Goal: Transaction & Acquisition: Purchase product/service

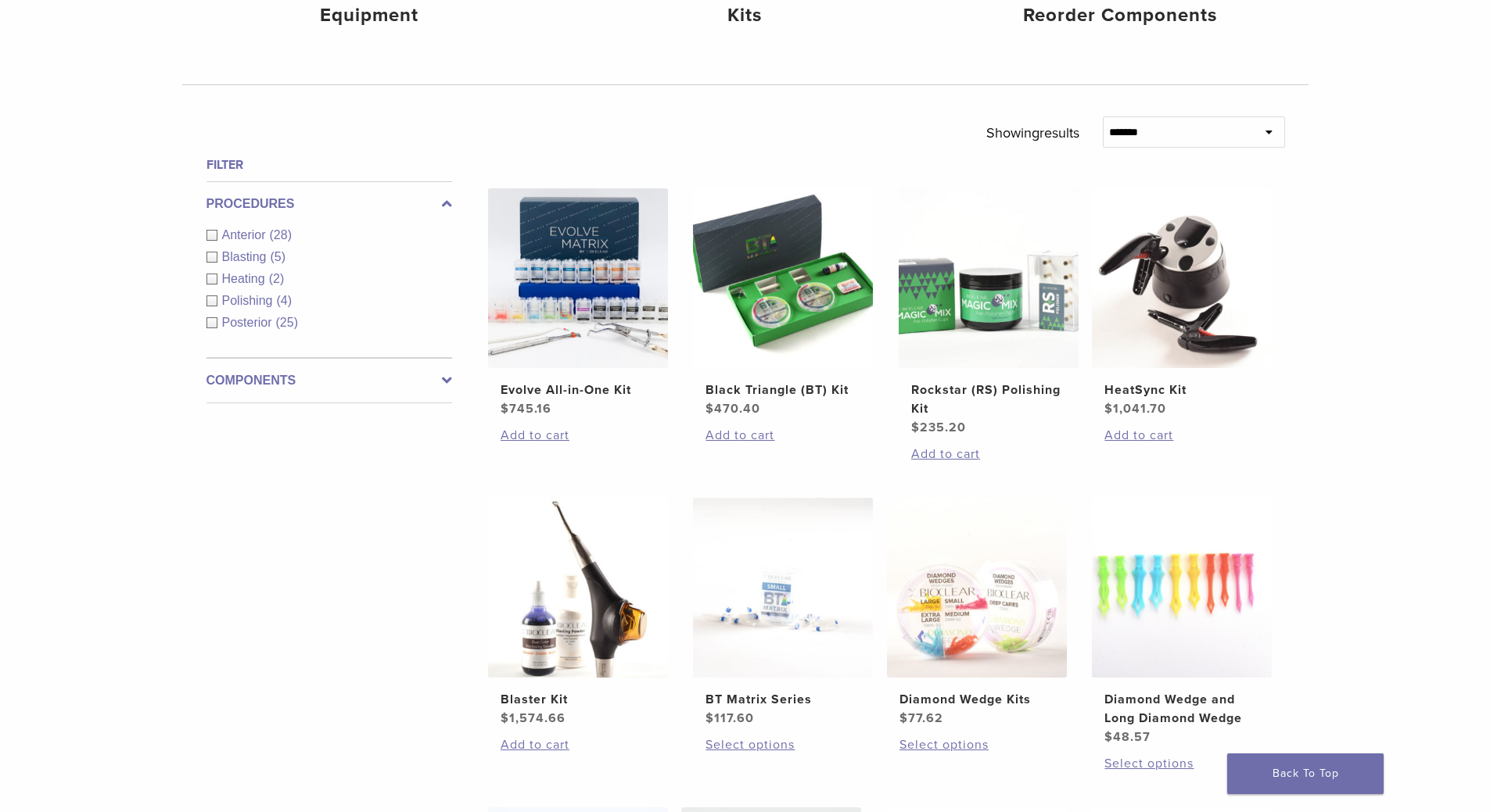
scroll to position [453, 0]
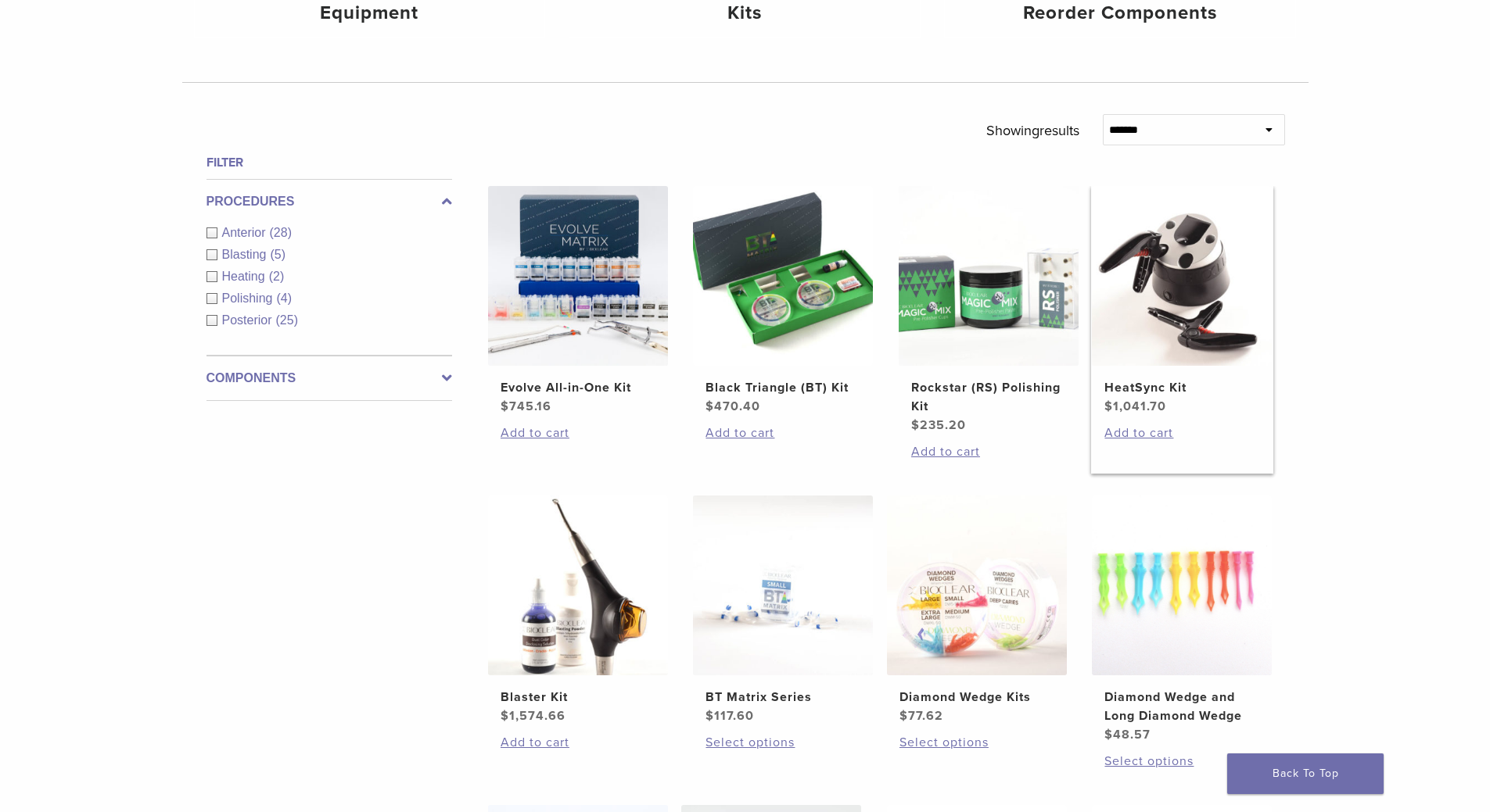
click at [1154, 332] on img at bounding box center [1181, 276] width 180 height 180
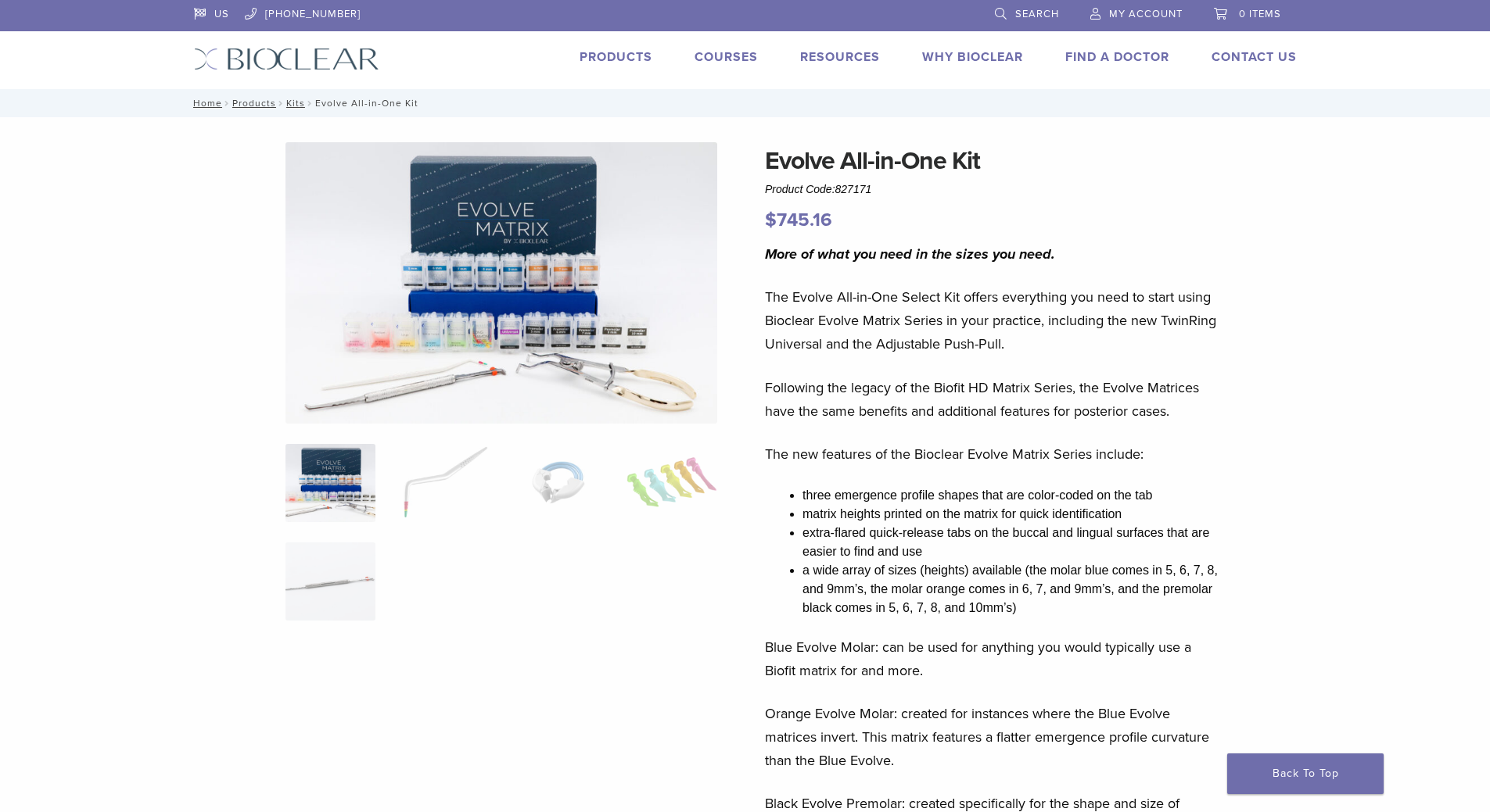
scroll to position [125, 0]
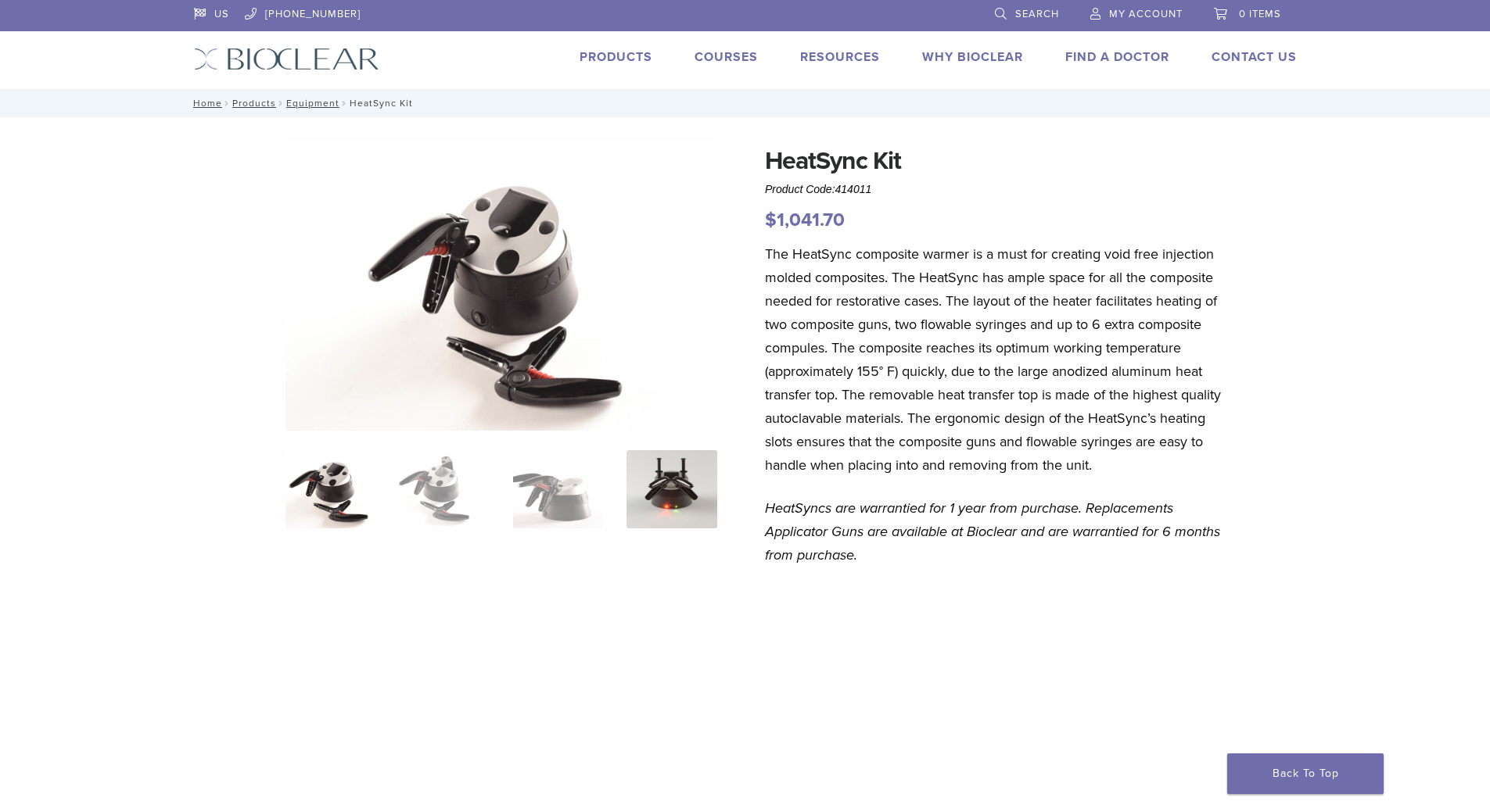
click at [686, 471] on img at bounding box center [671, 488] width 90 height 78
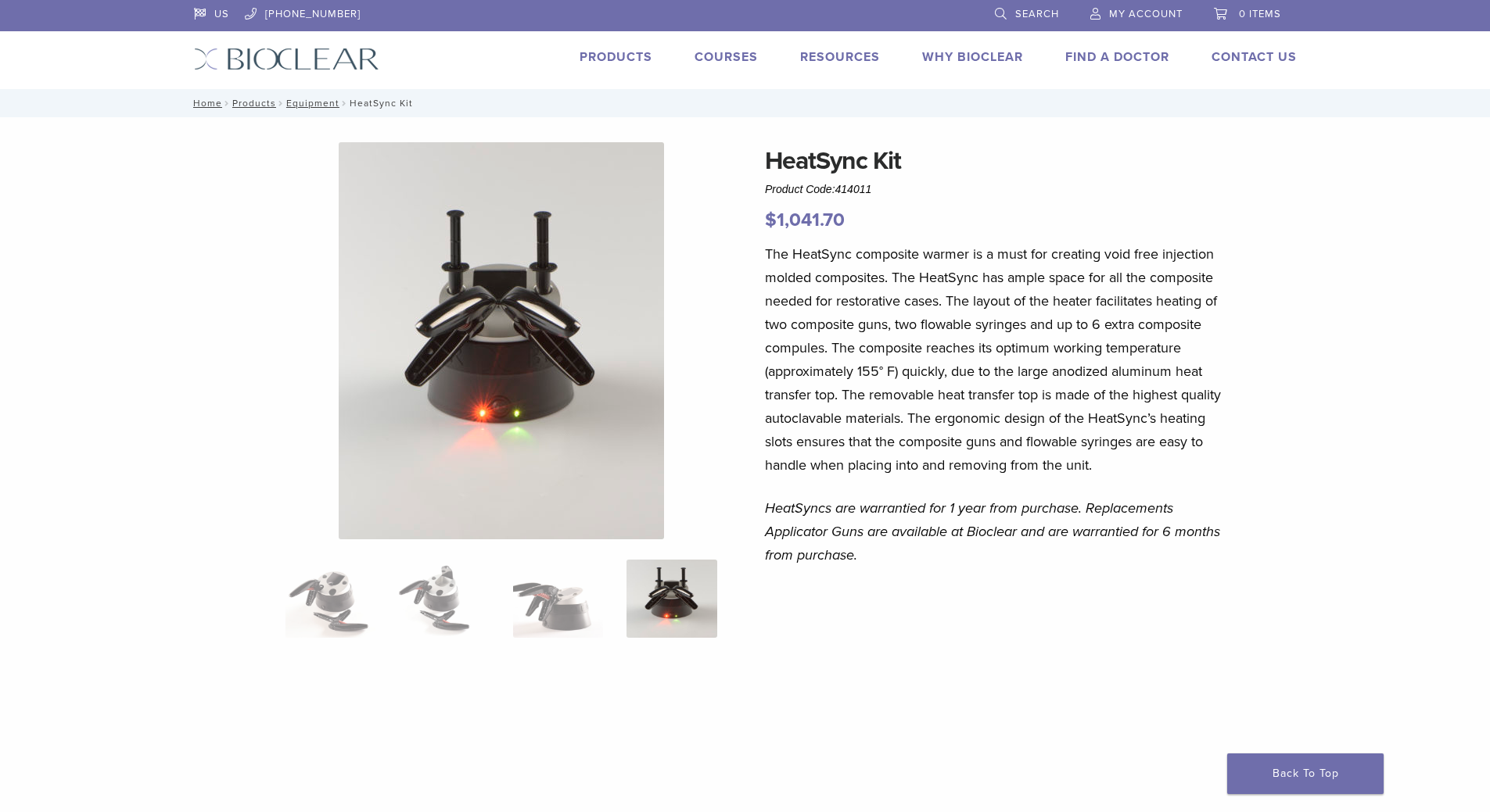
click at [588, 551] on div at bounding box center [501, 596] width 432 height 908
click at [557, 605] on img at bounding box center [557, 598] width 90 height 78
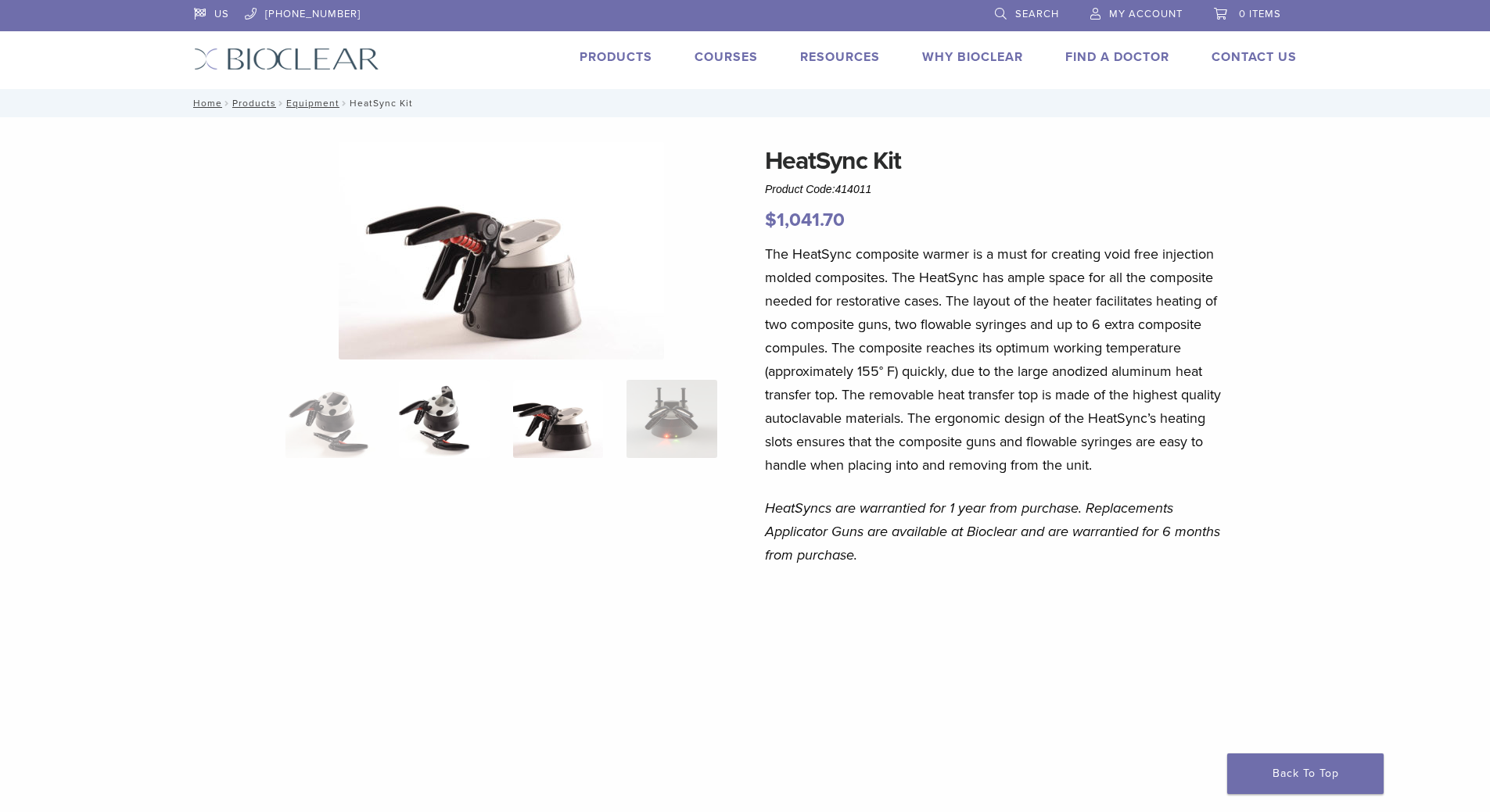
click at [445, 439] on img at bounding box center [444, 418] width 90 height 78
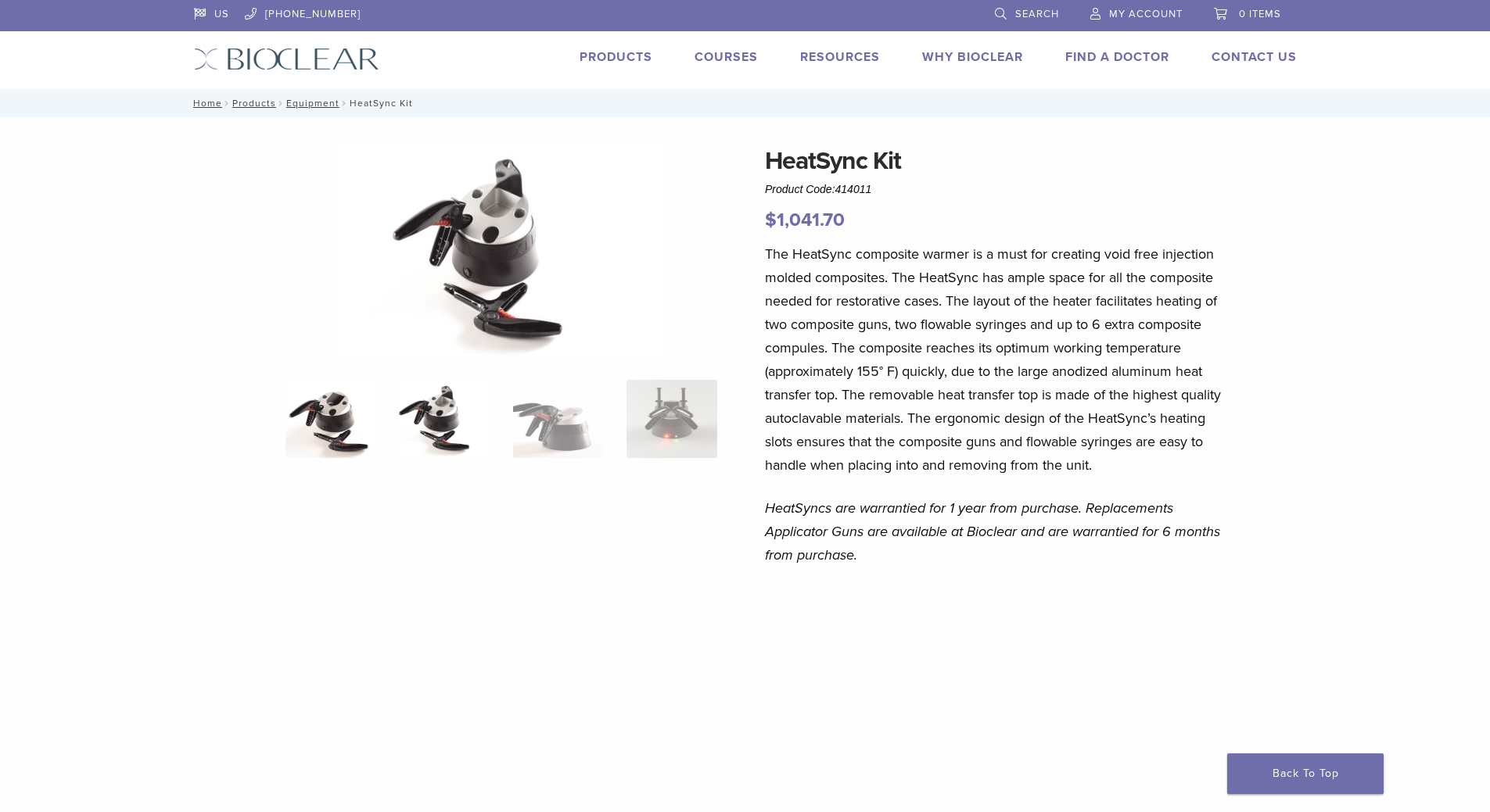
click at [348, 409] on img at bounding box center [330, 418] width 90 height 78
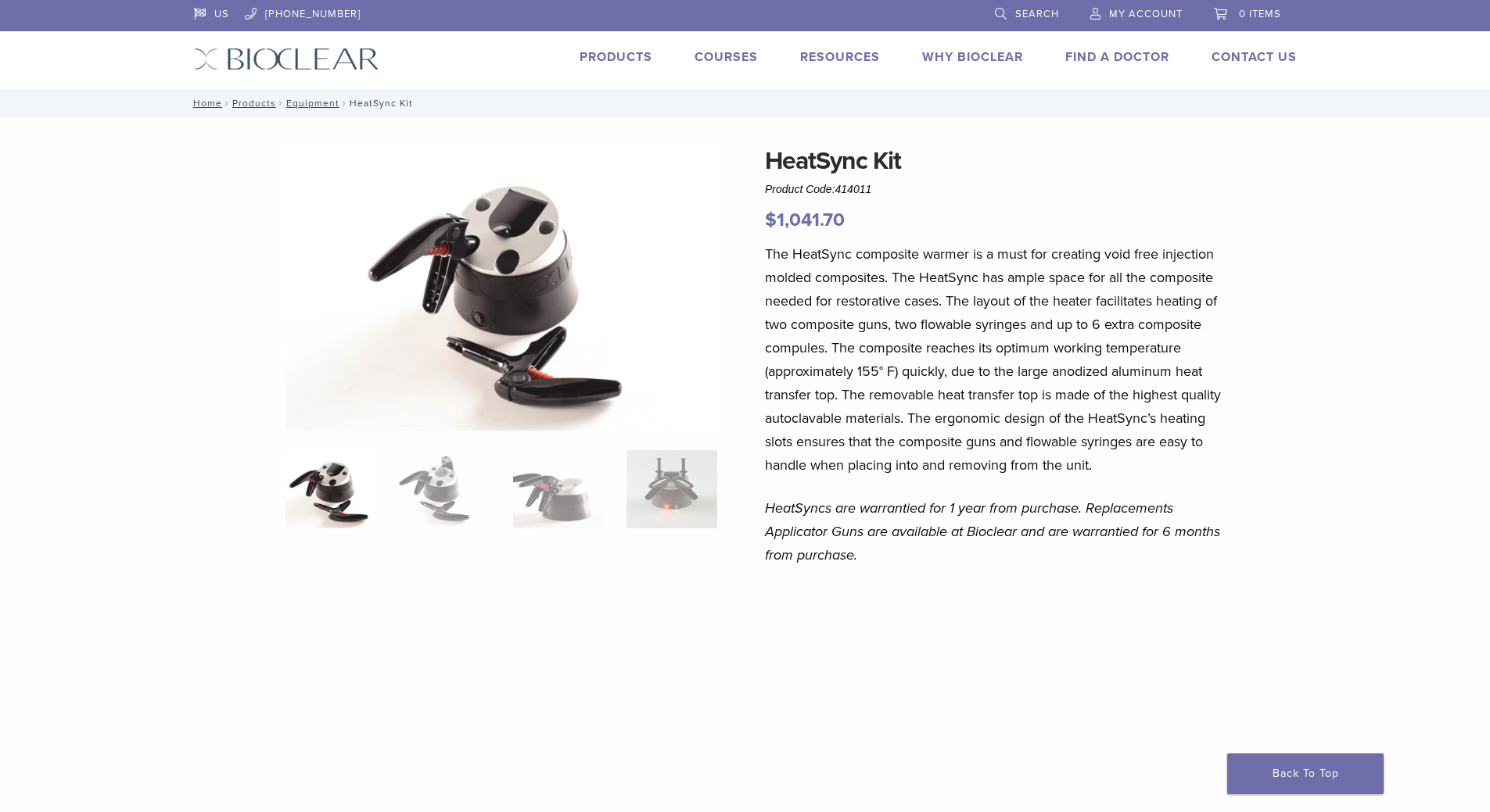
click at [348, 410] on img at bounding box center [501, 286] width 432 height 289
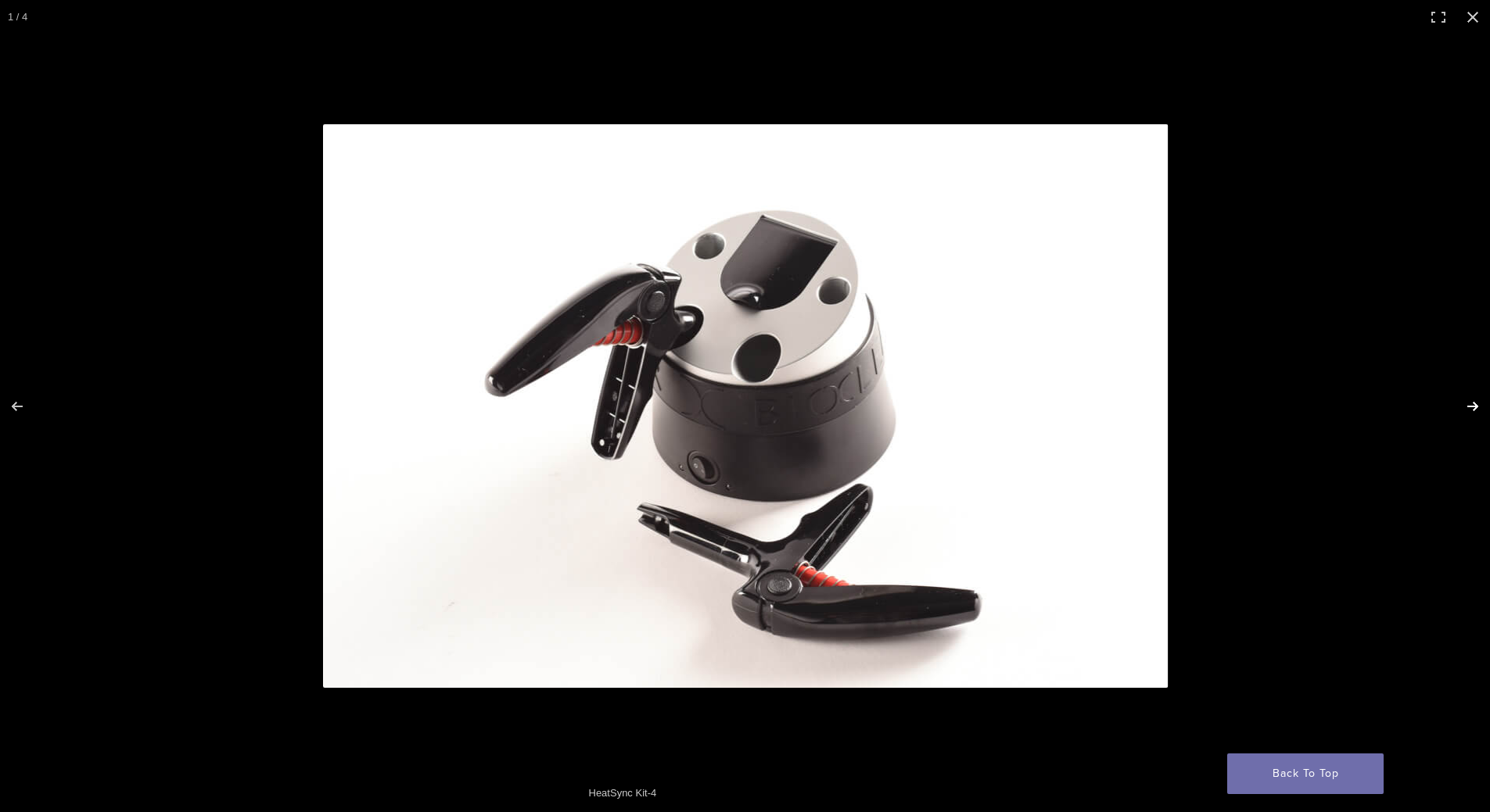
click at [1474, 409] on button "Next (arrow right)" at bounding box center [1462, 406] width 55 height 78
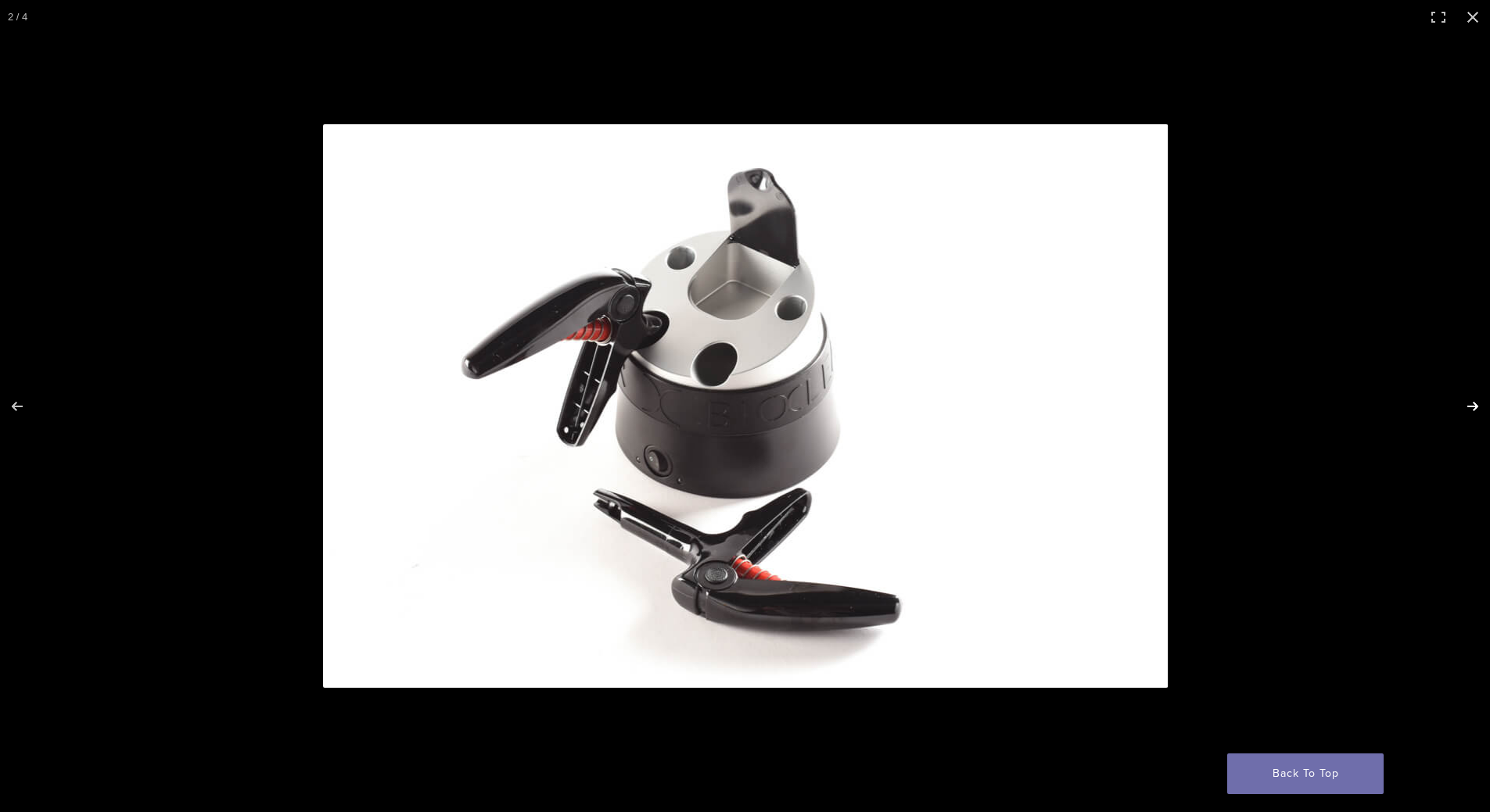
click at [1471, 409] on button "Next (arrow right)" at bounding box center [1462, 406] width 55 height 78
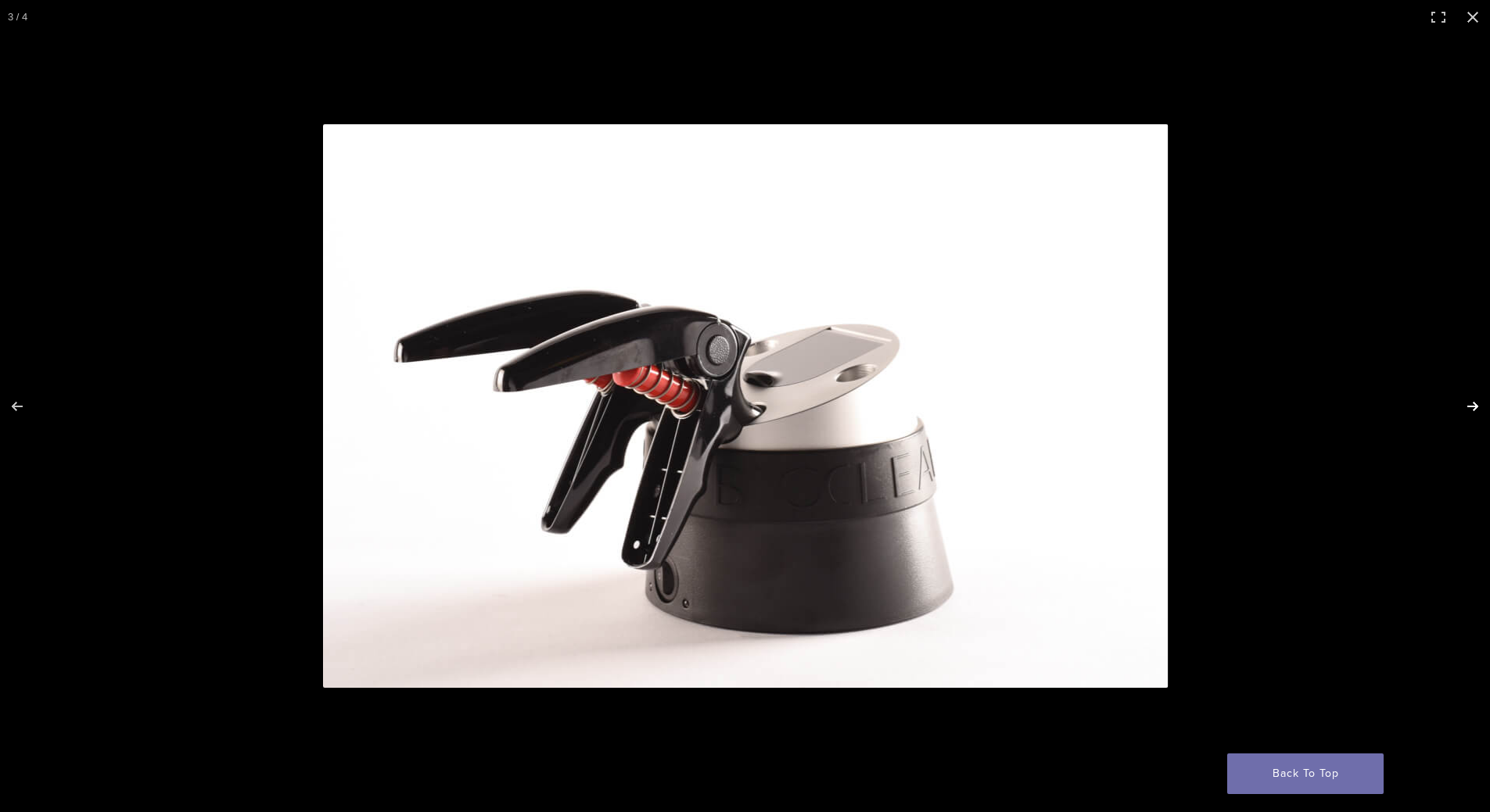
click at [1469, 401] on button "Next (arrow right)" at bounding box center [1462, 406] width 55 height 78
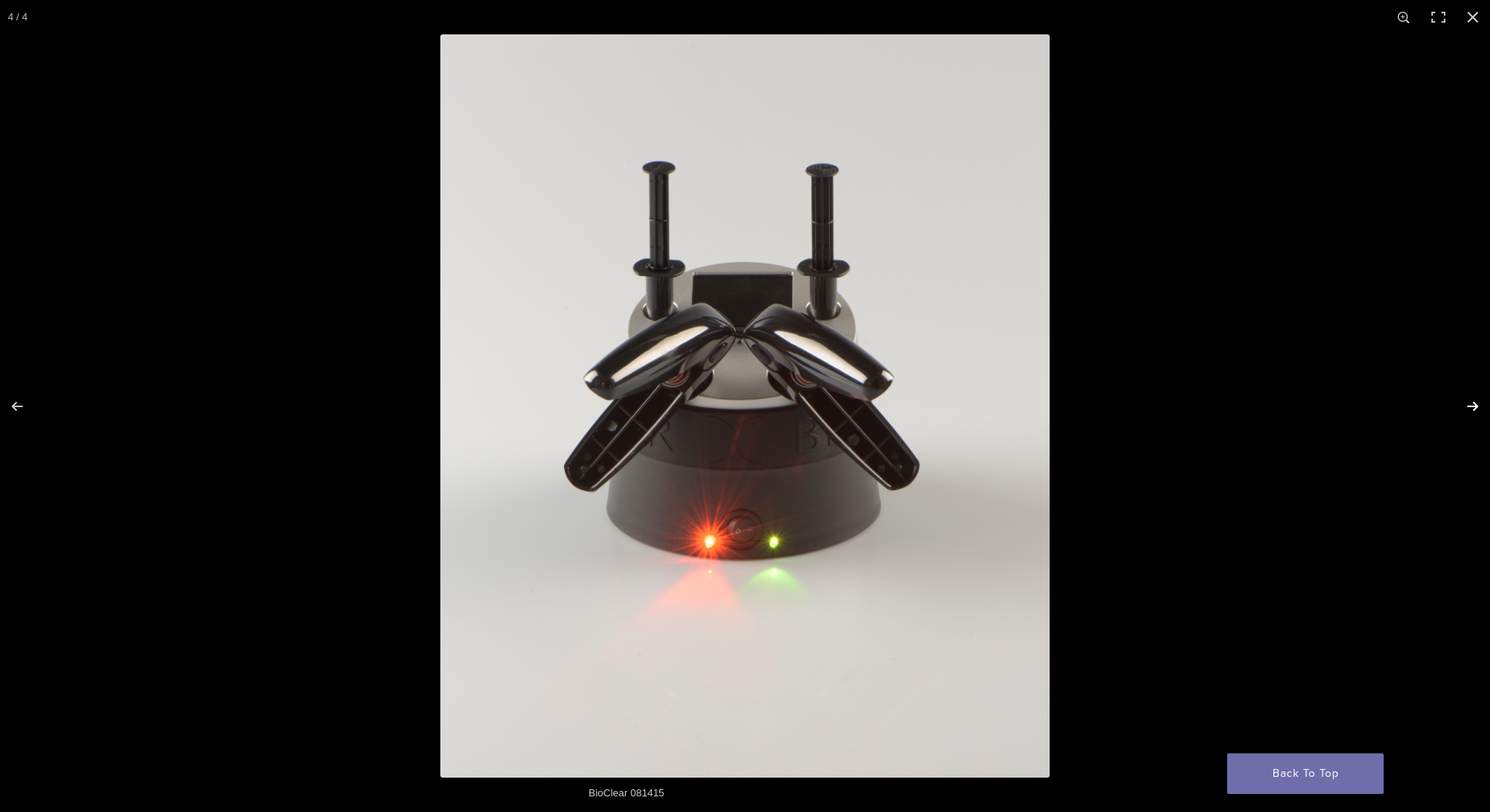
click at [1469, 401] on button "Next (arrow right)" at bounding box center [1462, 406] width 55 height 78
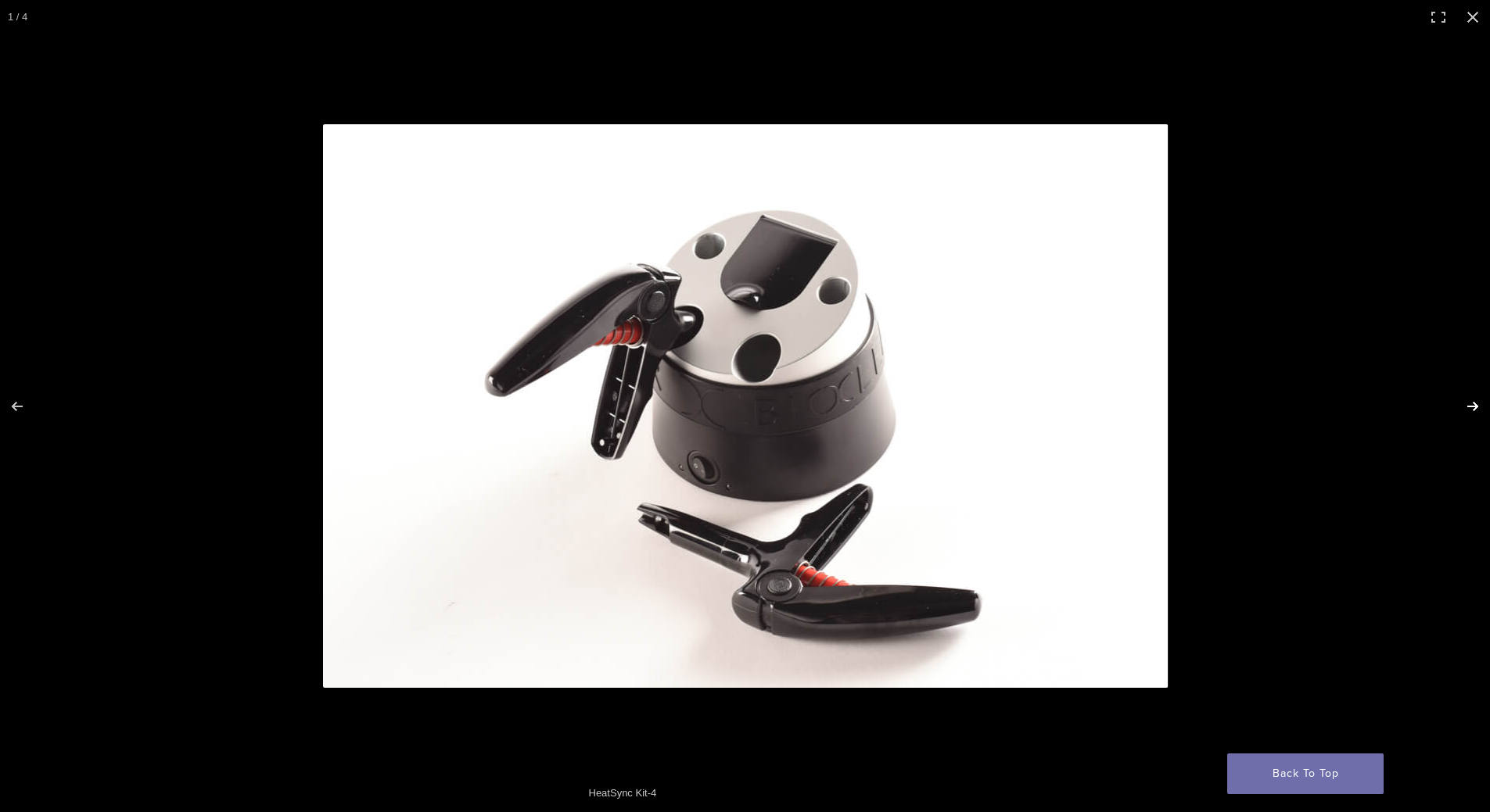
click at [1469, 399] on button "Next (arrow right)" at bounding box center [1462, 406] width 55 height 78
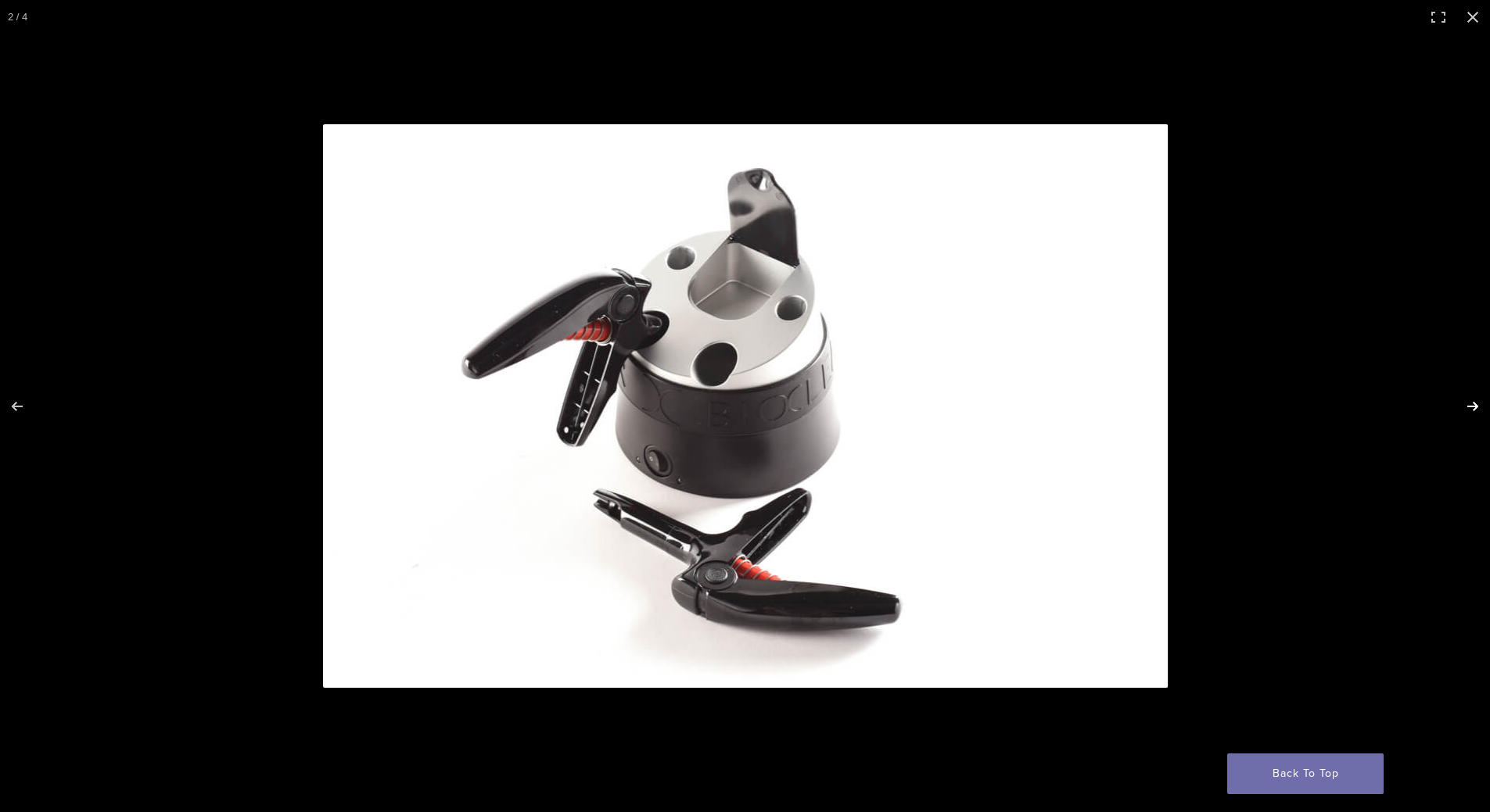
click at [1470, 399] on button "Next (arrow right)" at bounding box center [1462, 406] width 55 height 78
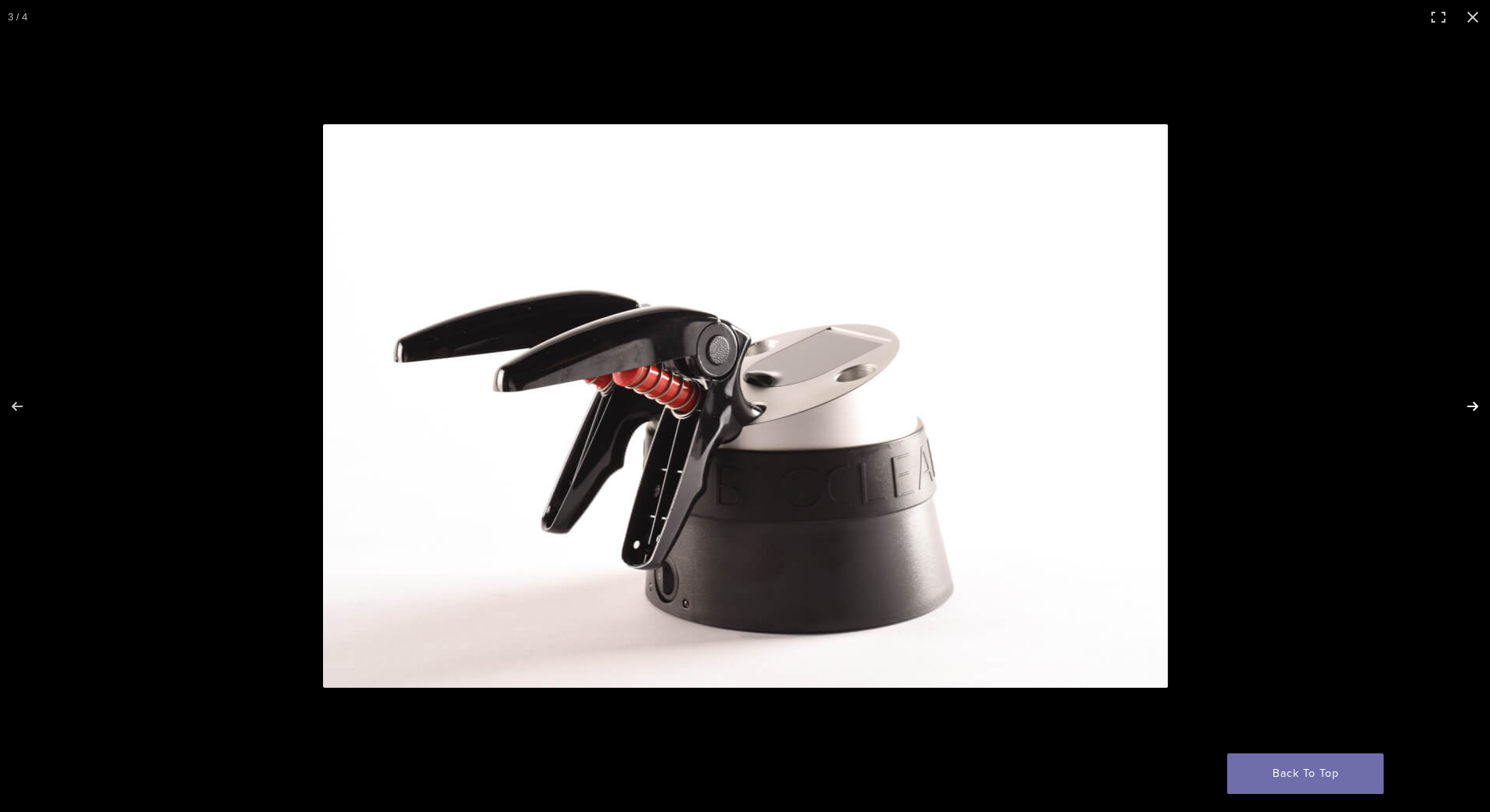
click at [1465, 399] on button "Next (arrow right)" at bounding box center [1462, 406] width 55 height 78
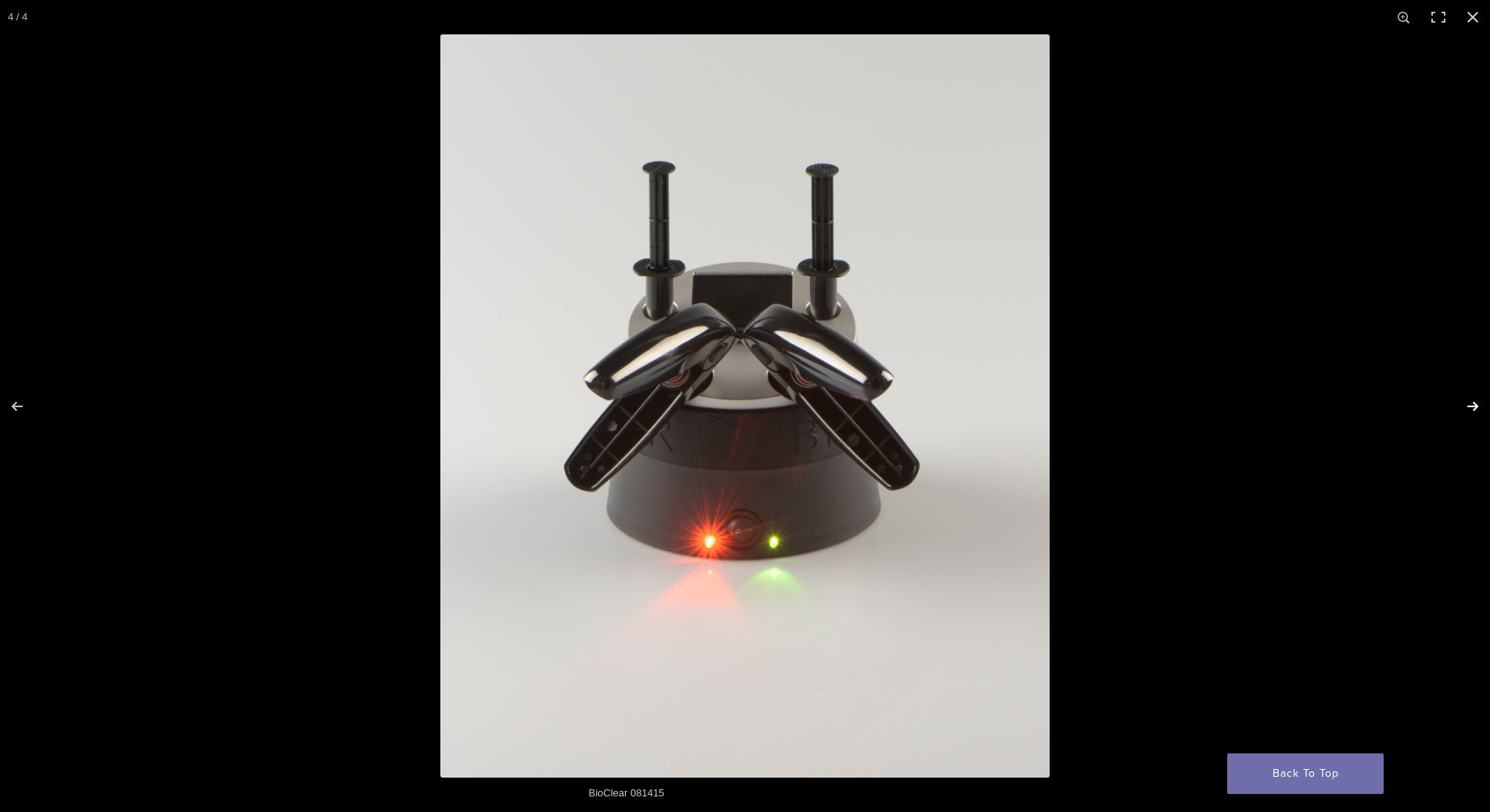
click at [1465, 397] on button "Next (arrow right)" at bounding box center [1462, 406] width 55 height 78
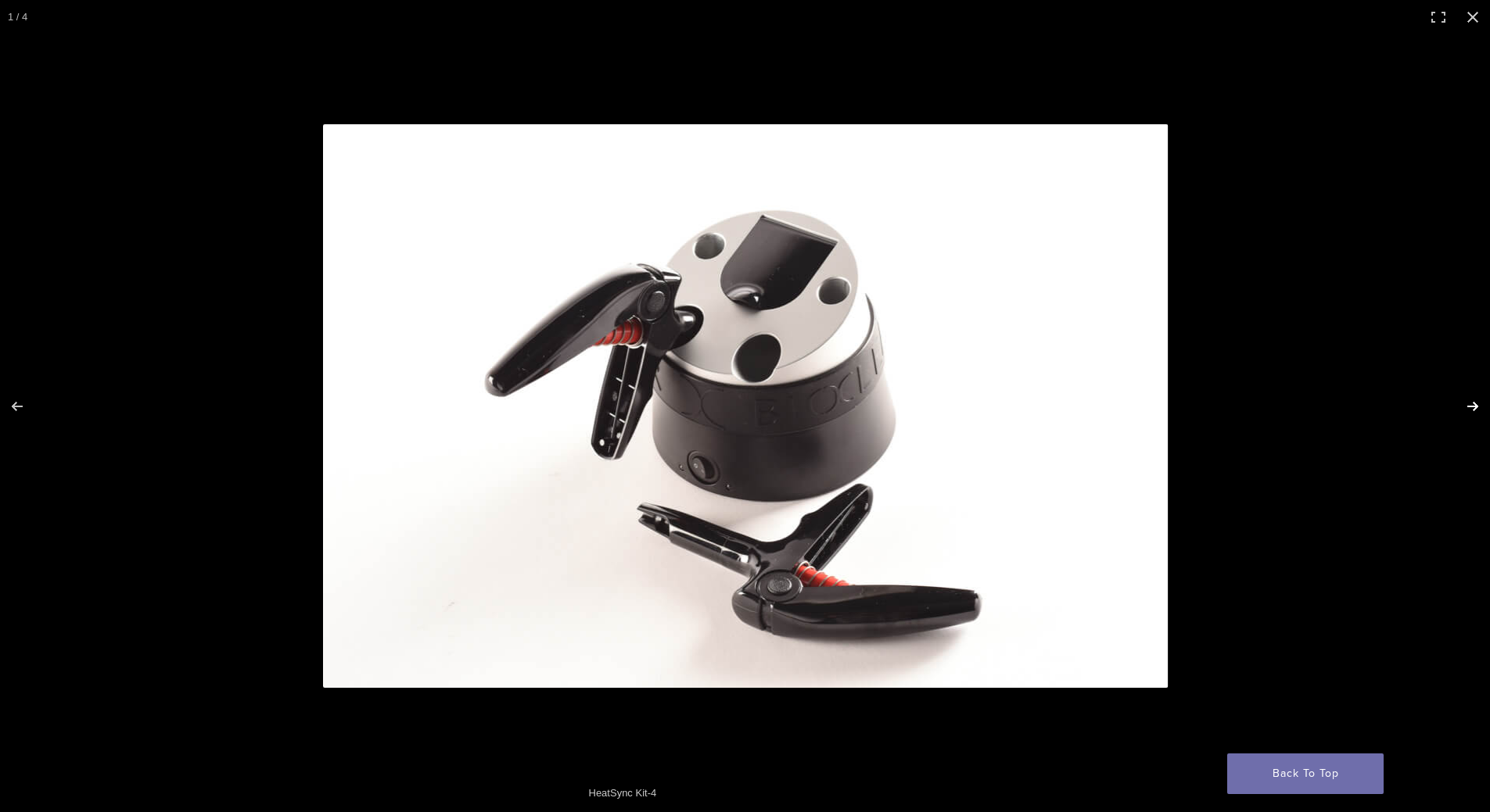
click at [1465, 397] on button "Next (arrow right)" at bounding box center [1462, 406] width 55 height 78
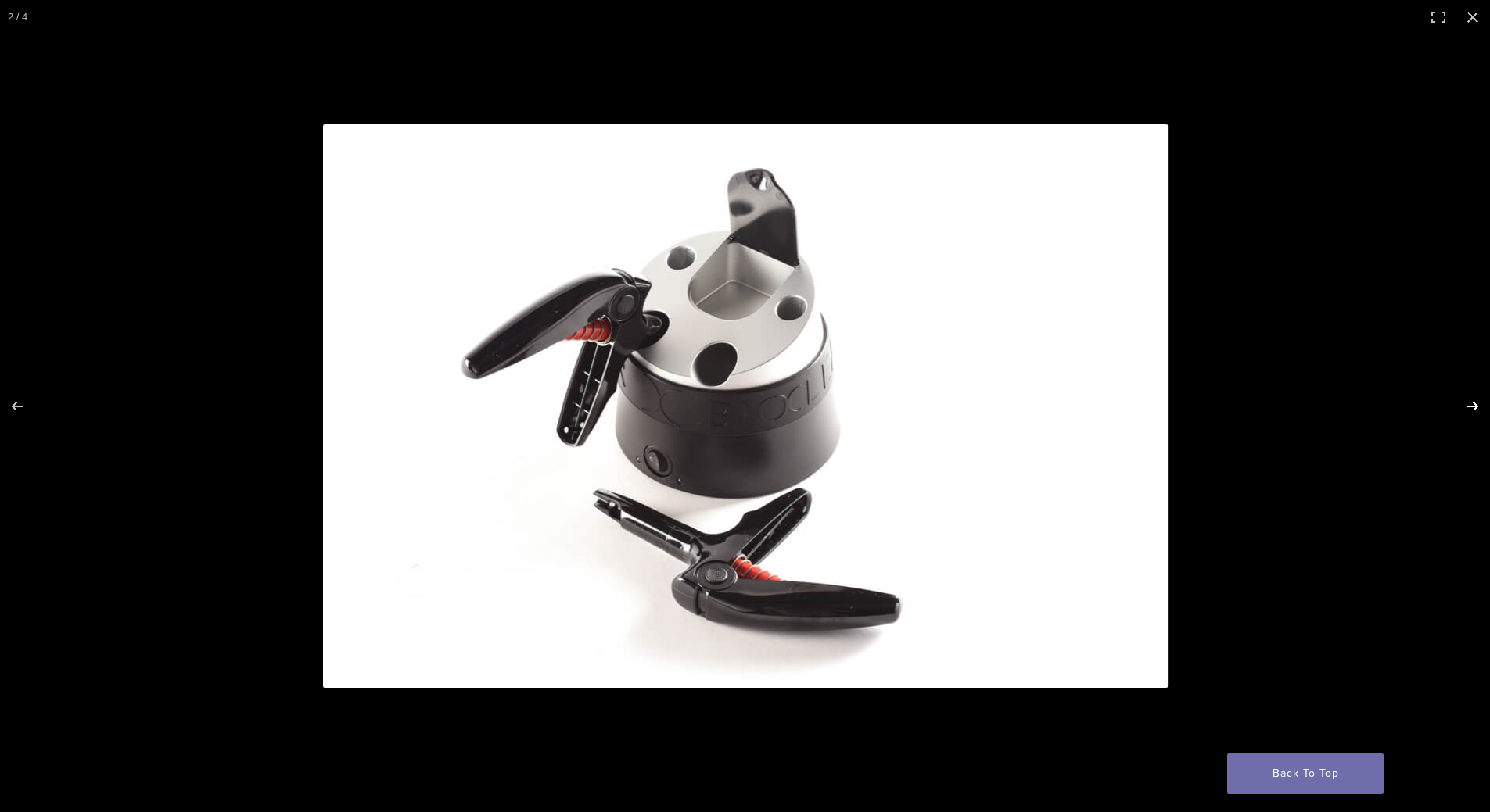
click at [1463, 395] on button "Next (arrow right)" at bounding box center [1462, 406] width 55 height 78
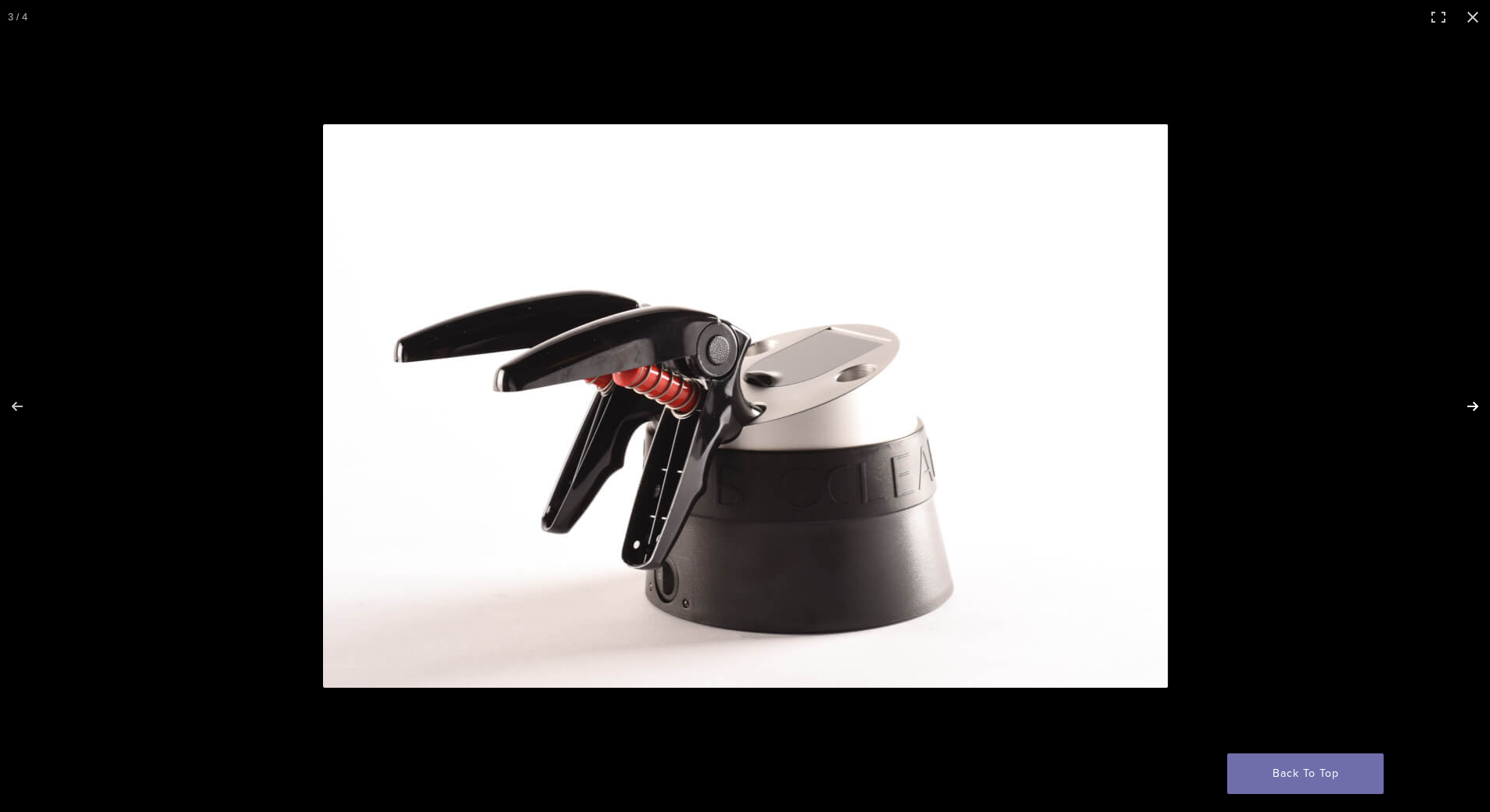
click at [1458, 386] on button "Next (arrow right)" at bounding box center [1462, 406] width 55 height 78
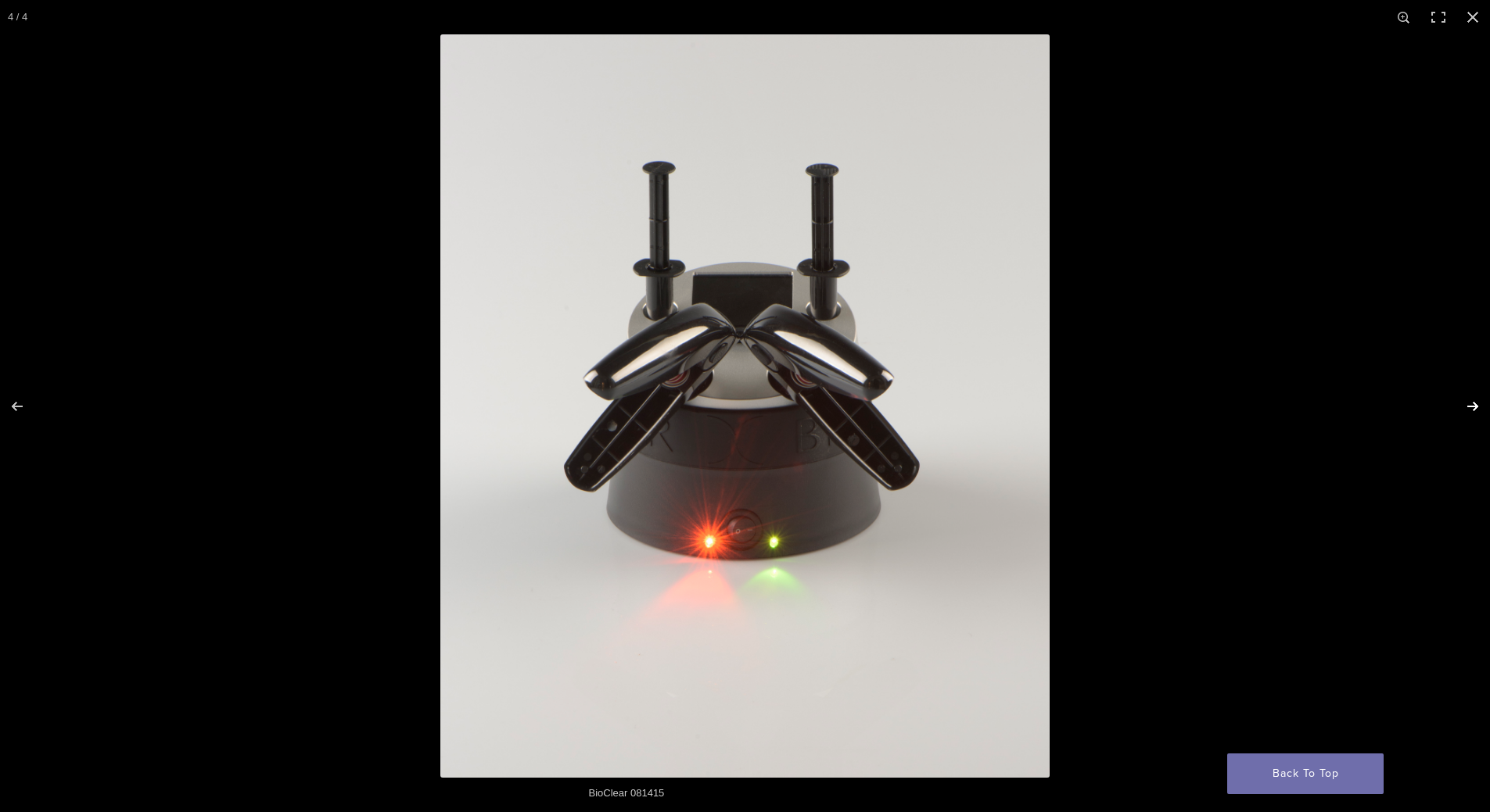
click at [1458, 386] on button "Next (arrow right)" at bounding box center [1462, 406] width 55 height 78
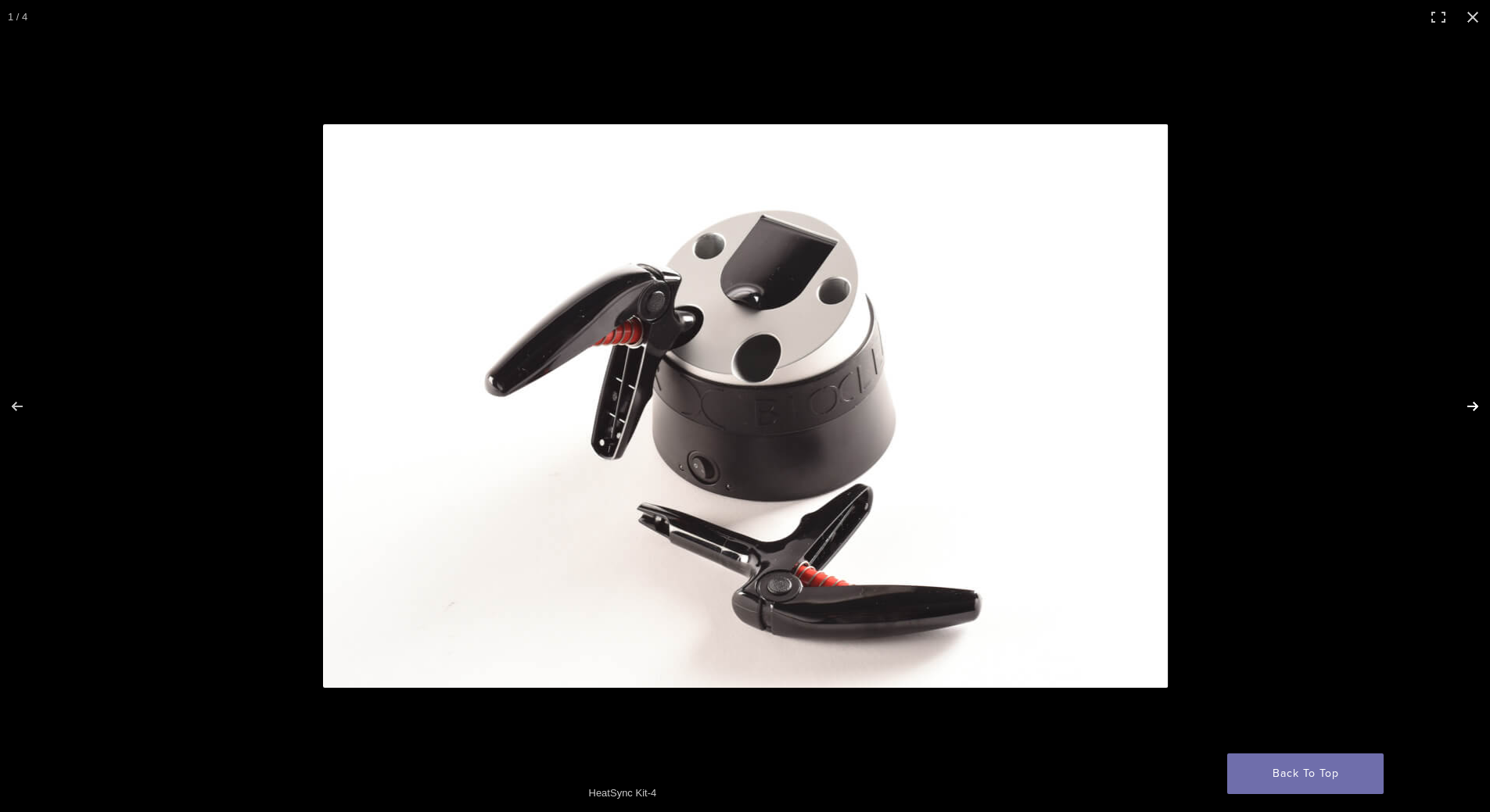
click at [1458, 386] on button "Next (arrow right)" at bounding box center [1462, 406] width 55 height 78
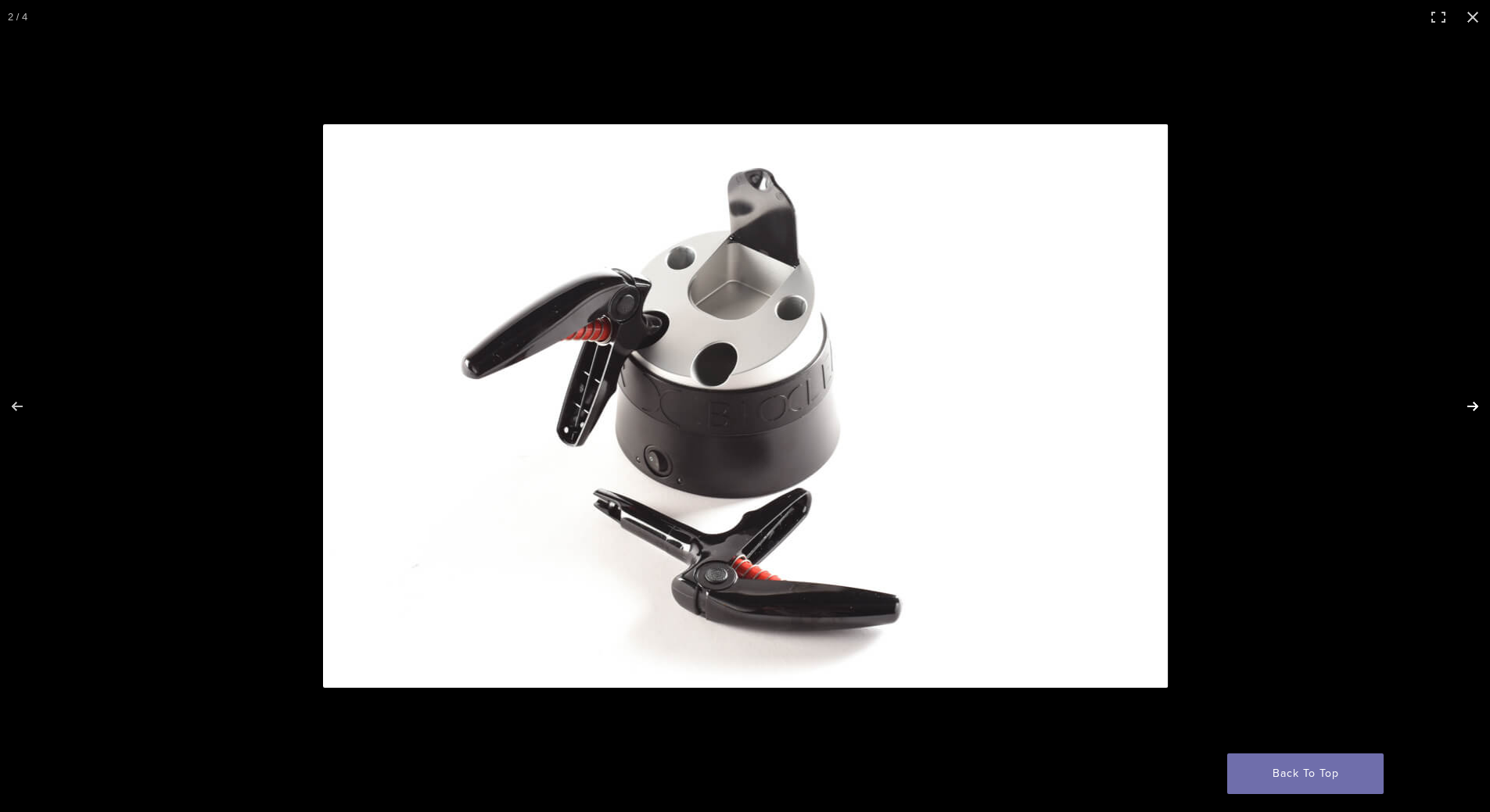
click at [1458, 386] on button "Next (arrow right)" at bounding box center [1462, 406] width 55 height 78
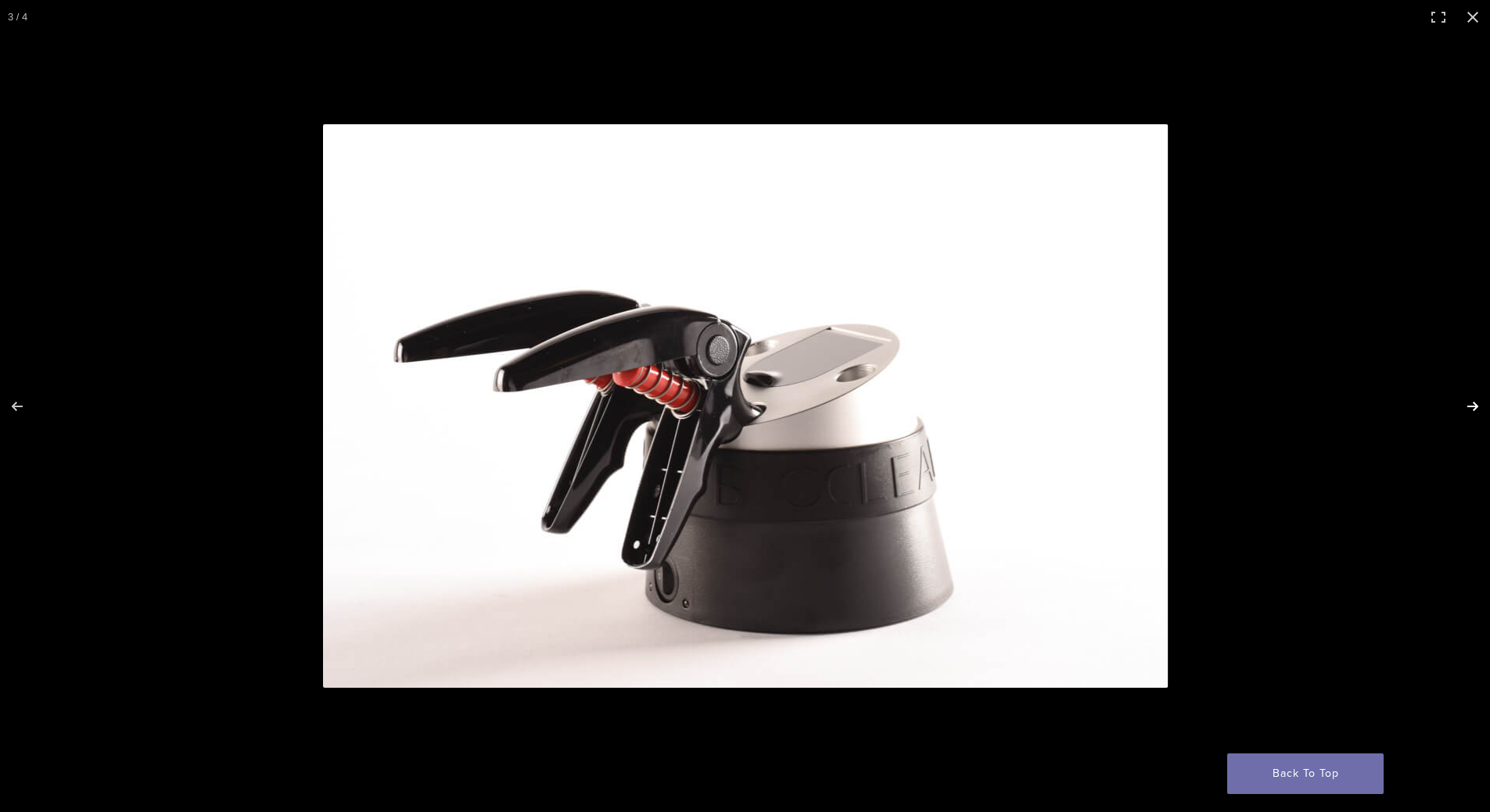
click at [1458, 386] on button "Next (arrow right)" at bounding box center [1462, 406] width 55 height 78
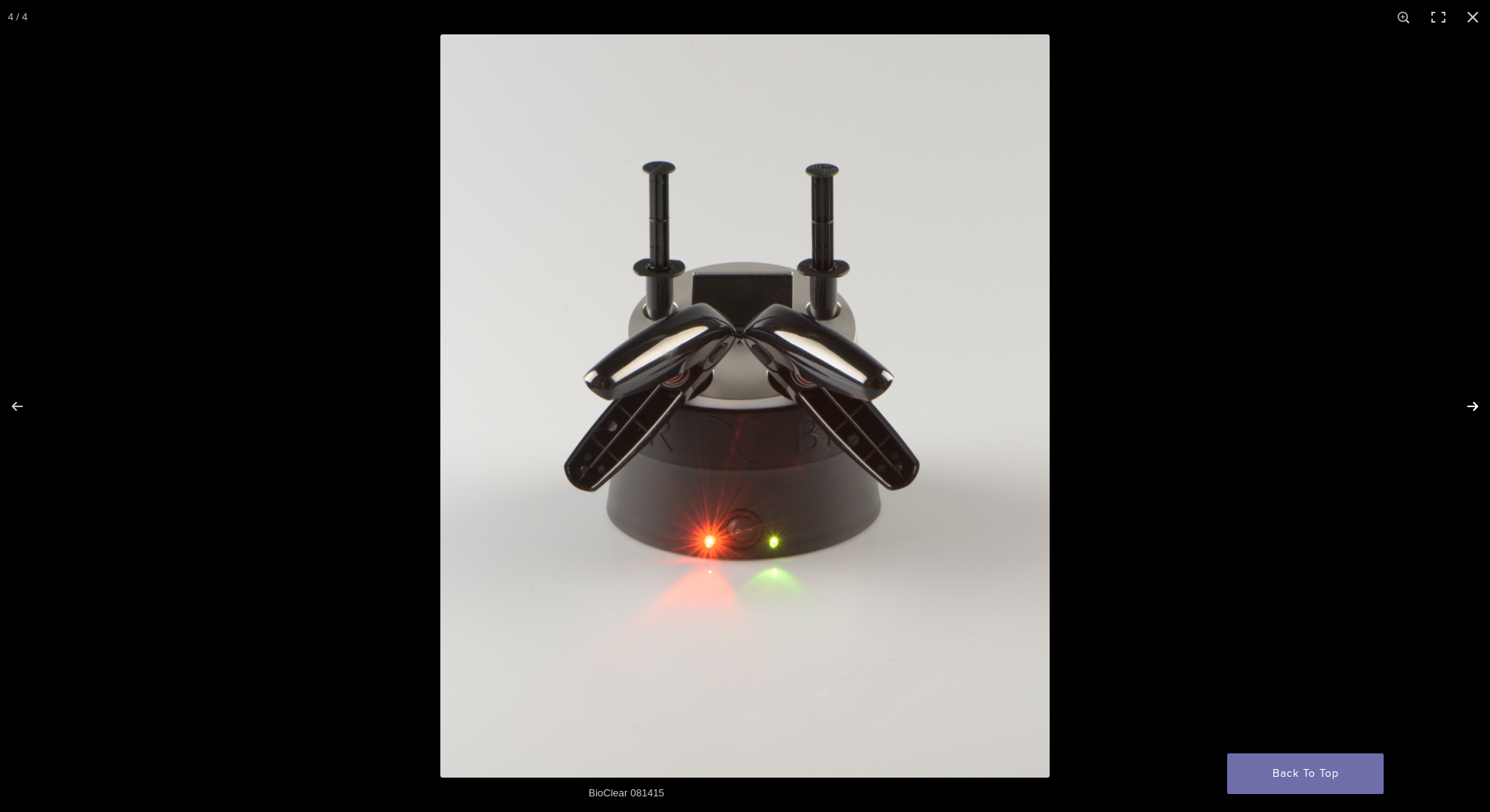
click at [1458, 386] on button "Next (arrow right)" at bounding box center [1462, 406] width 55 height 78
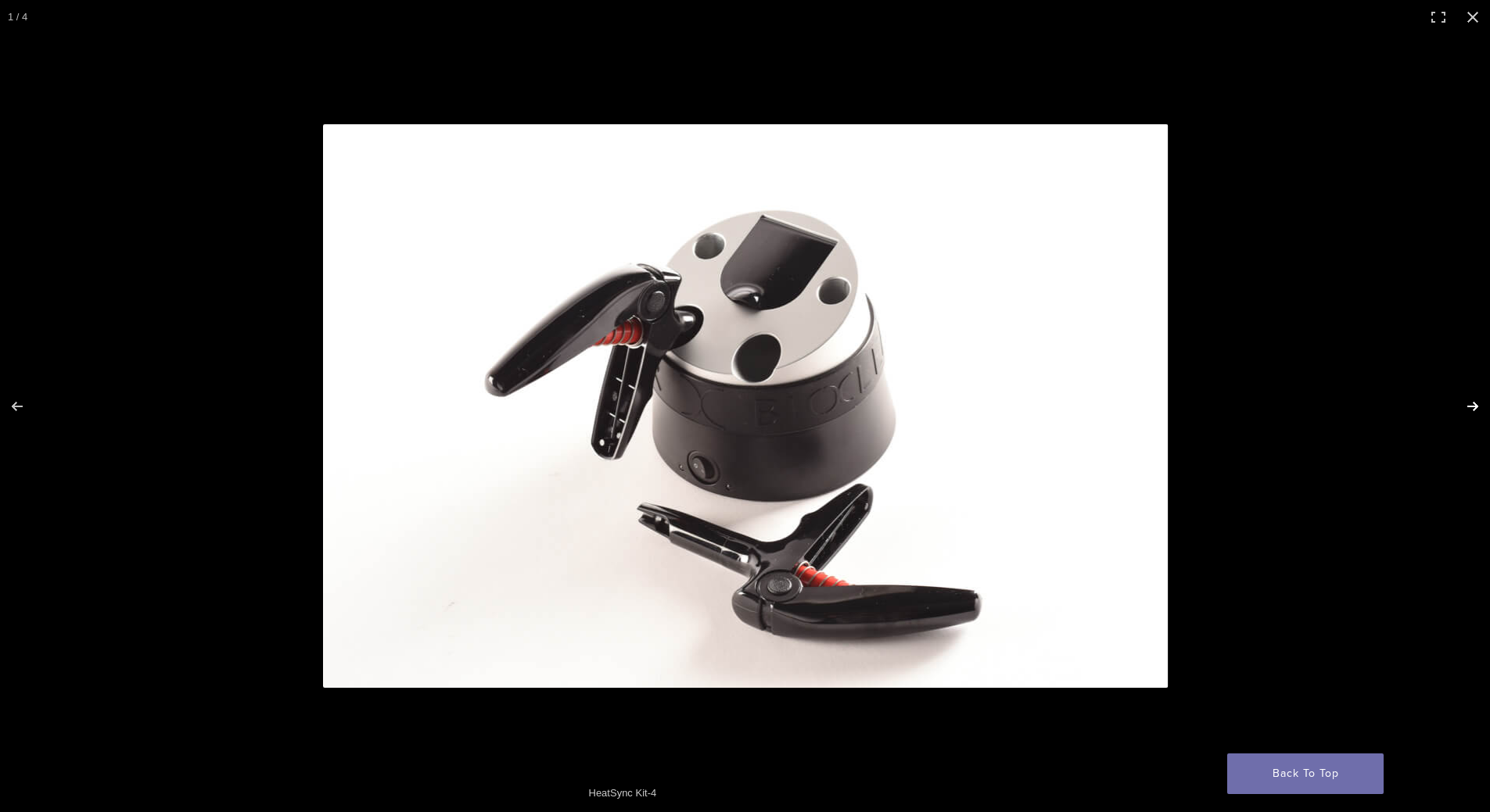
click at [1457, 383] on button "Next (arrow right)" at bounding box center [1462, 406] width 55 height 78
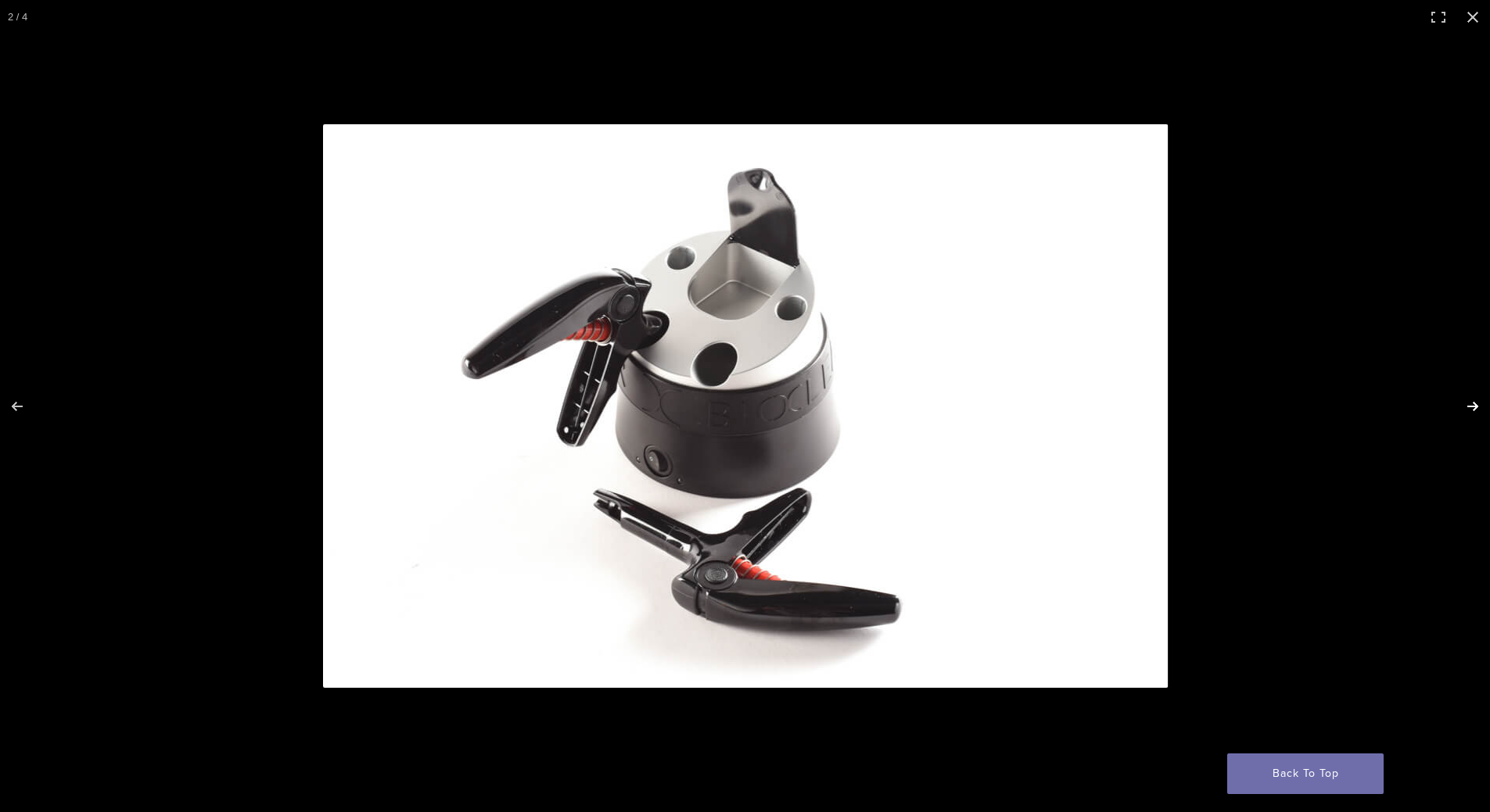
click at [1457, 381] on button "Next (arrow right)" at bounding box center [1462, 406] width 55 height 78
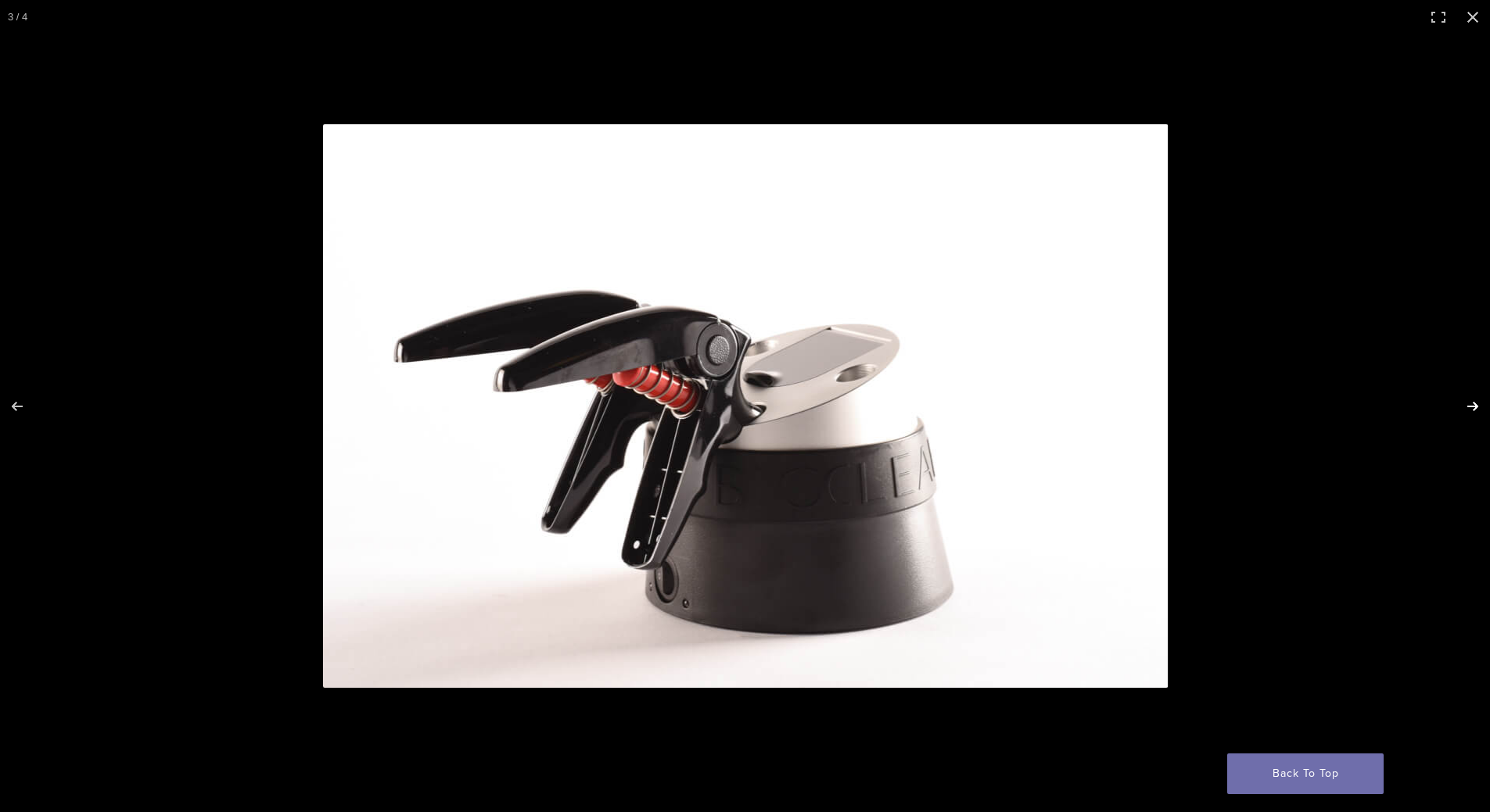
click at [1457, 381] on button "Next (arrow right)" at bounding box center [1462, 406] width 55 height 78
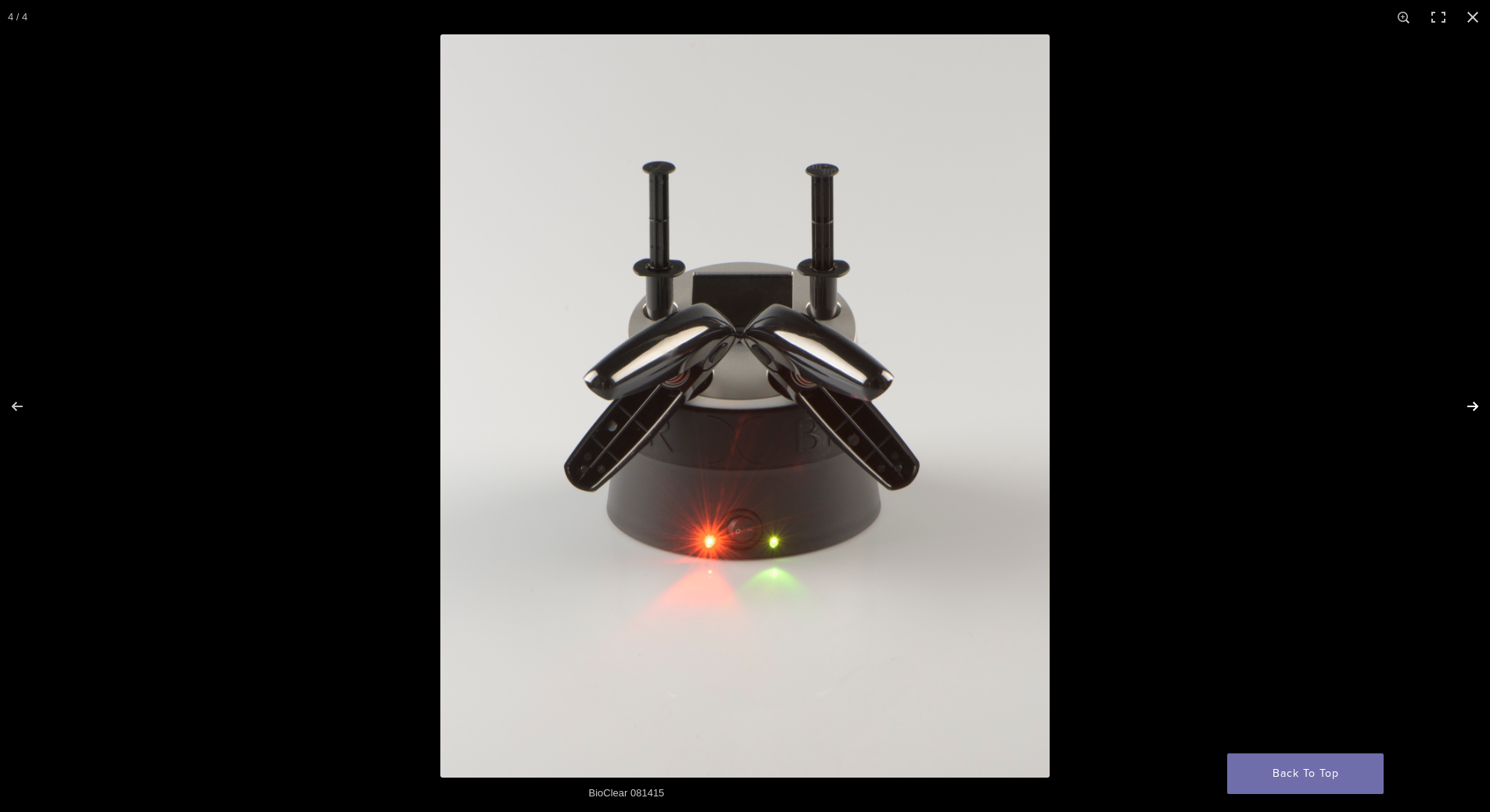
click at [1457, 378] on button "Next (arrow right)" at bounding box center [1462, 406] width 55 height 78
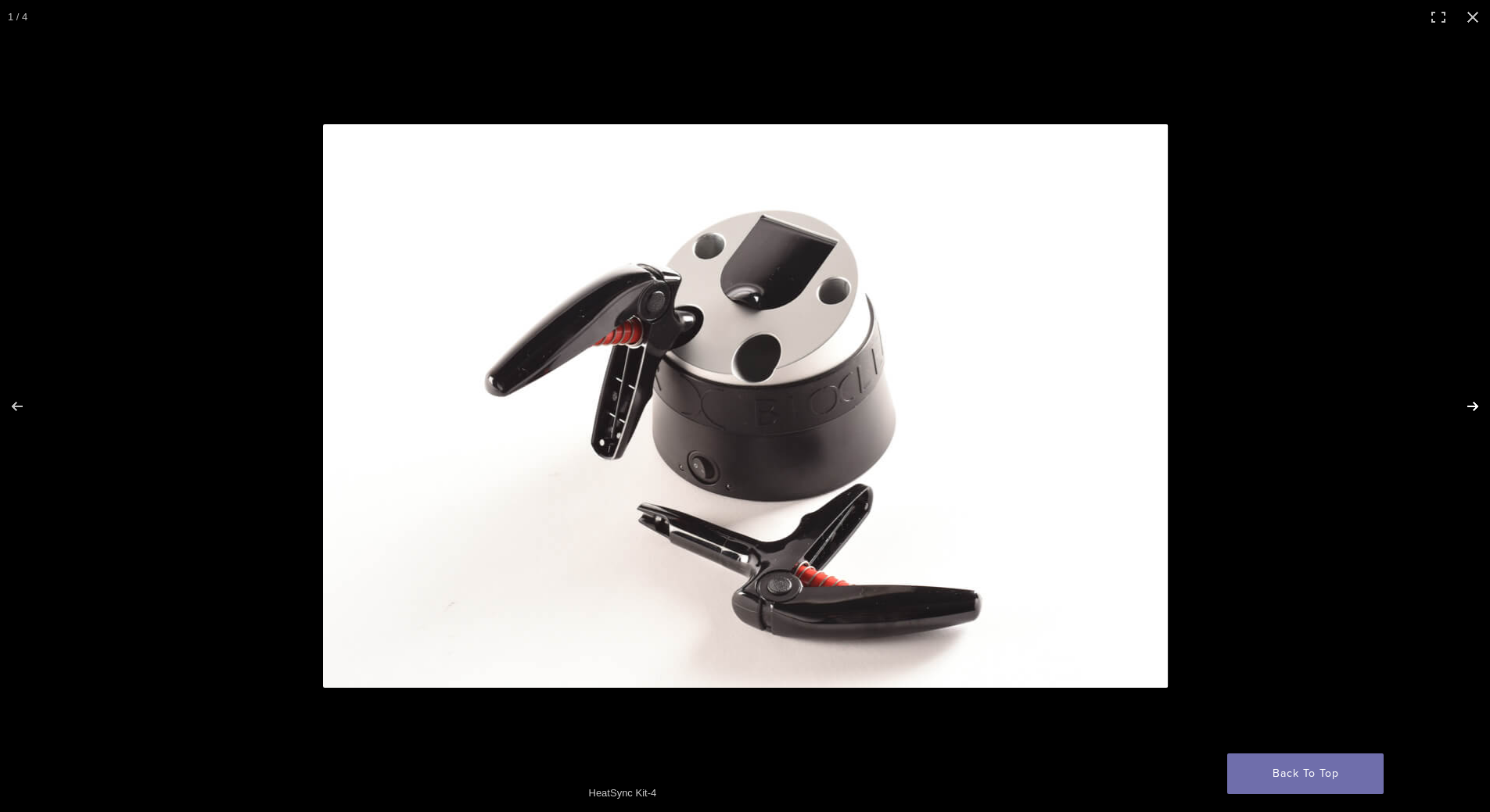
click at [1457, 378] on button "Next (arrow right)" at bounding box center [1462, 406] width 55 height 78
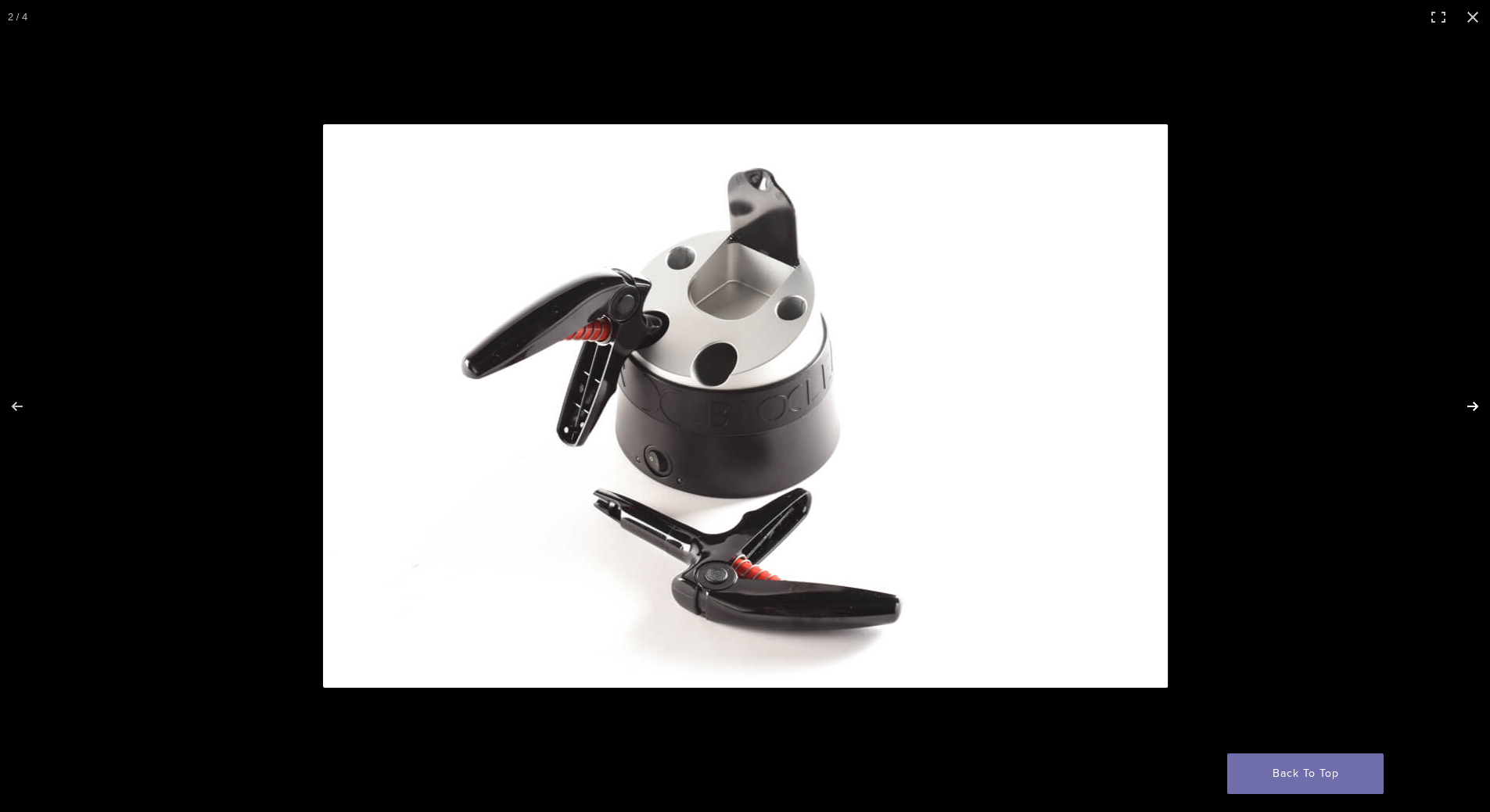
click at [1457, 378] on button "Next (arrow right)" at bounding box center [1462, 406] width 55 height 78
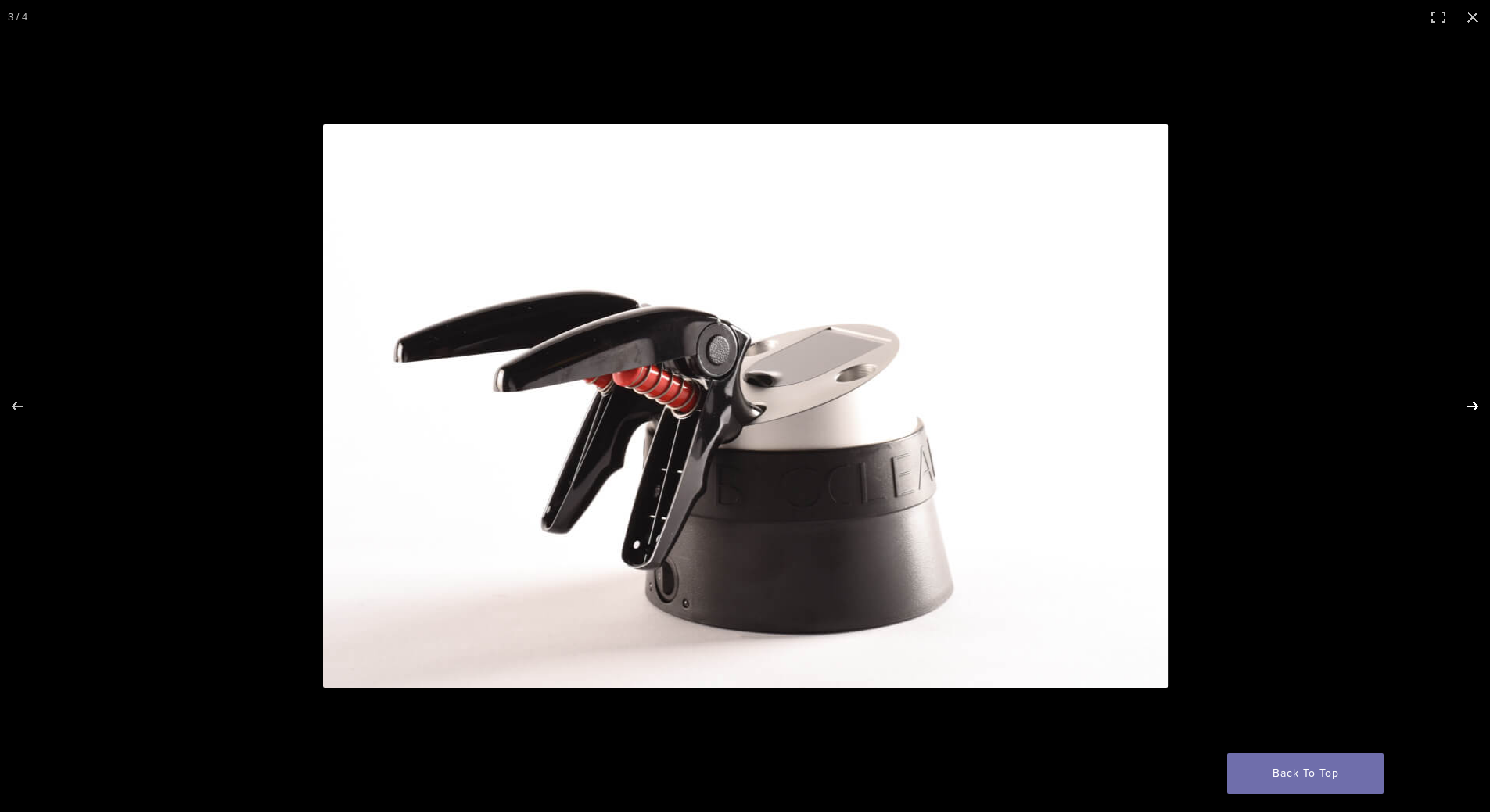
click at [1457, 378] on button "Next (arrow right)" at bounding box center [1462, 406] width 55 height 78
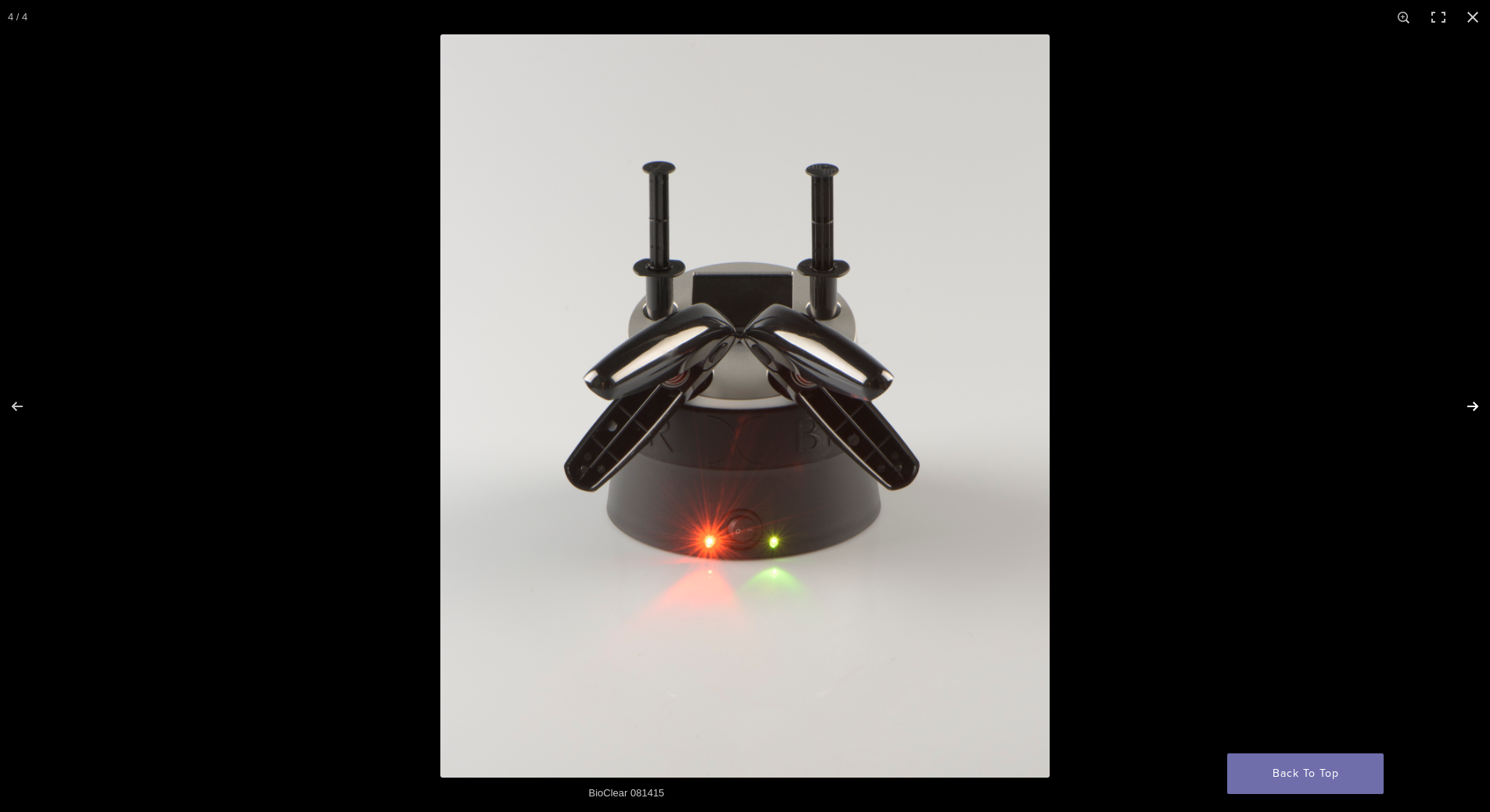
click at [1457, 378] on button "Next (arrow right)" at bounding box center [1462, 406] width 55 height 78
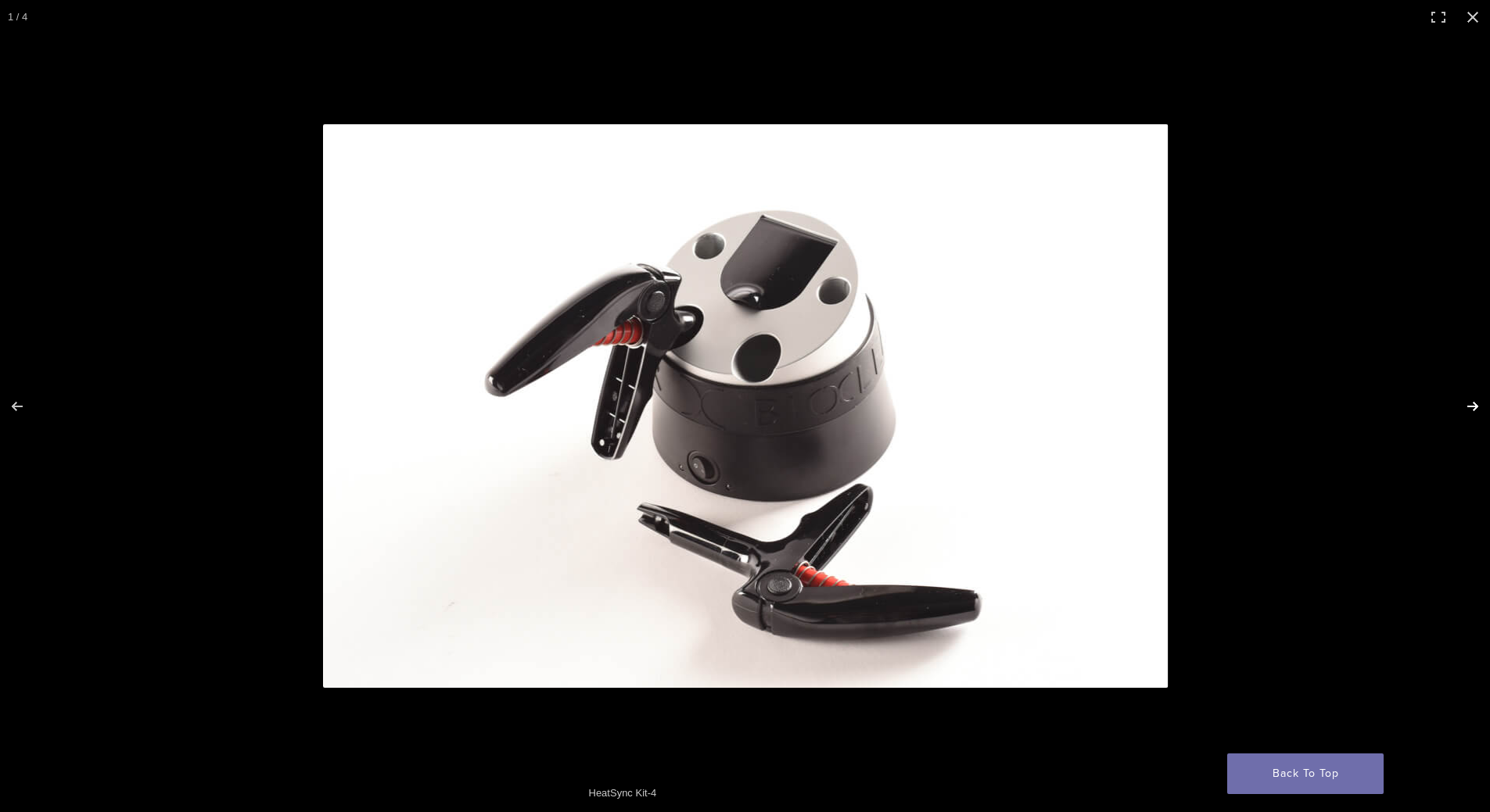
click at [1457, 378] on button "Next (arrow right)" at bounding box center [1462, 406] width 55 height 78
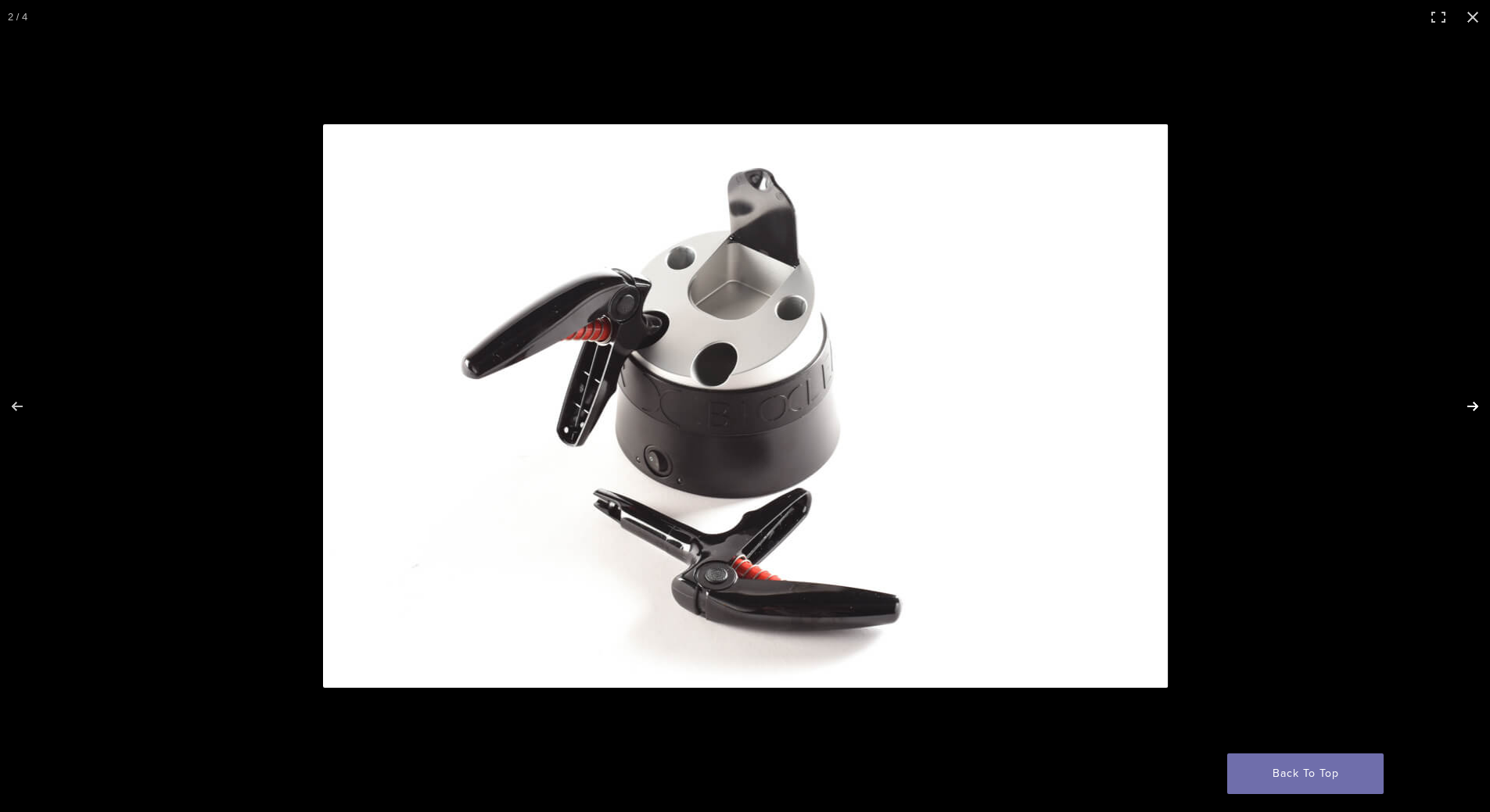
click at [1457, 378] on button "Next (arrow right)" at bounding box center [1462, 406] width 55 height 78
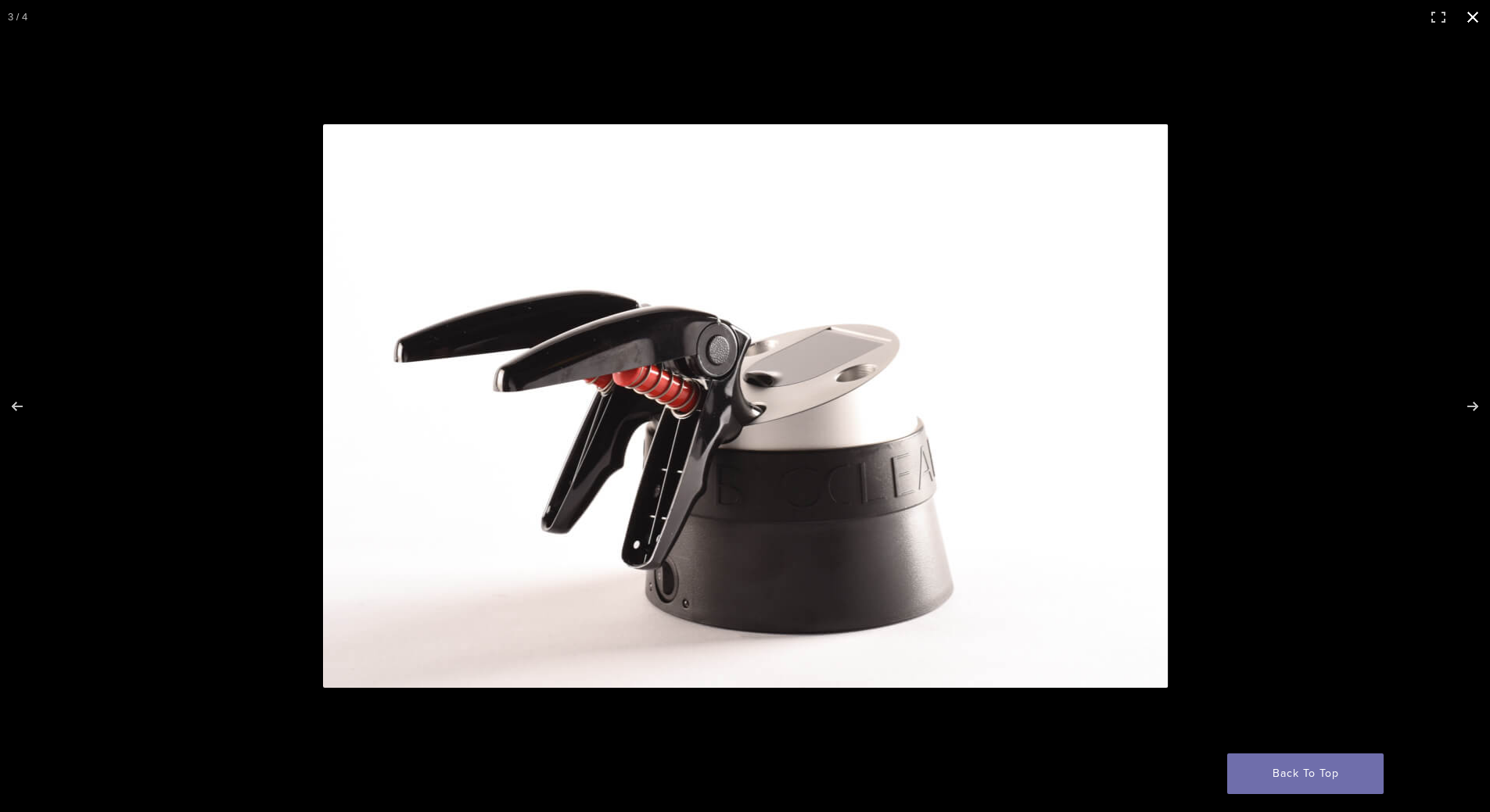
click at [1473, 10] on button "Close (Esc)" at bounding box center [1473, 17] width 35 height 35
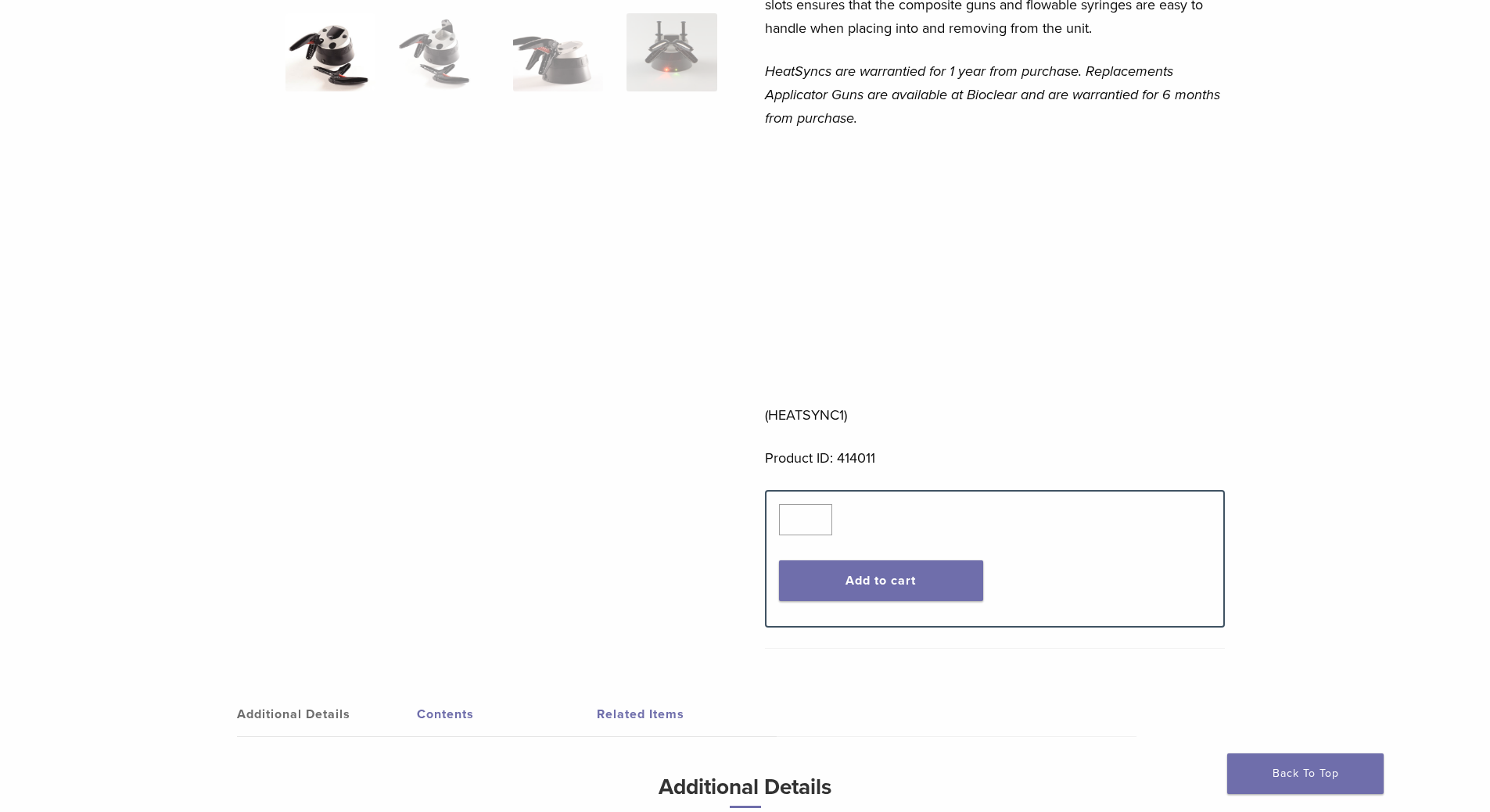
scroll to position [444, 0]
